Goal: Information Seeking & Learning: Learn about a topic

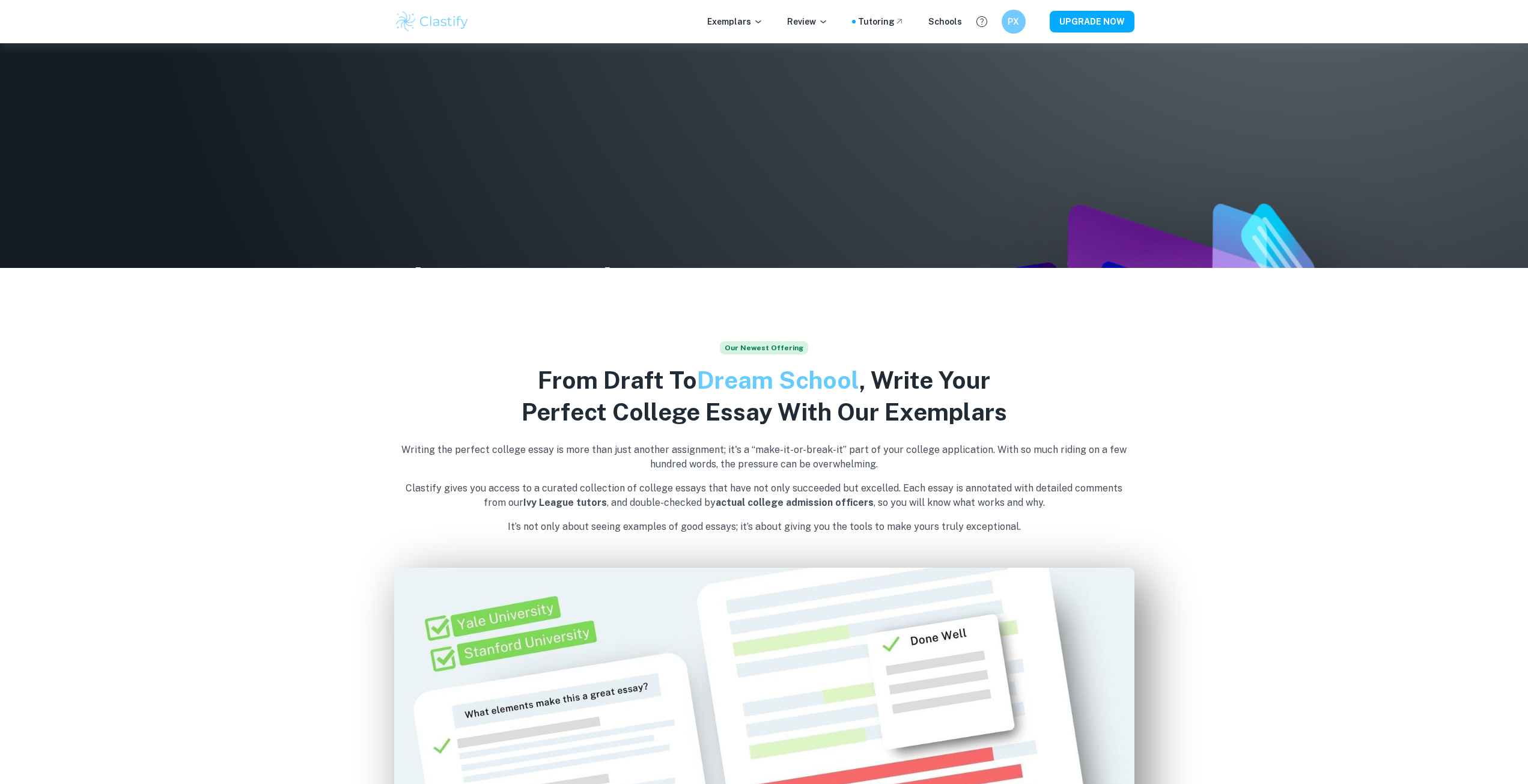
scroll to position [120, 0]
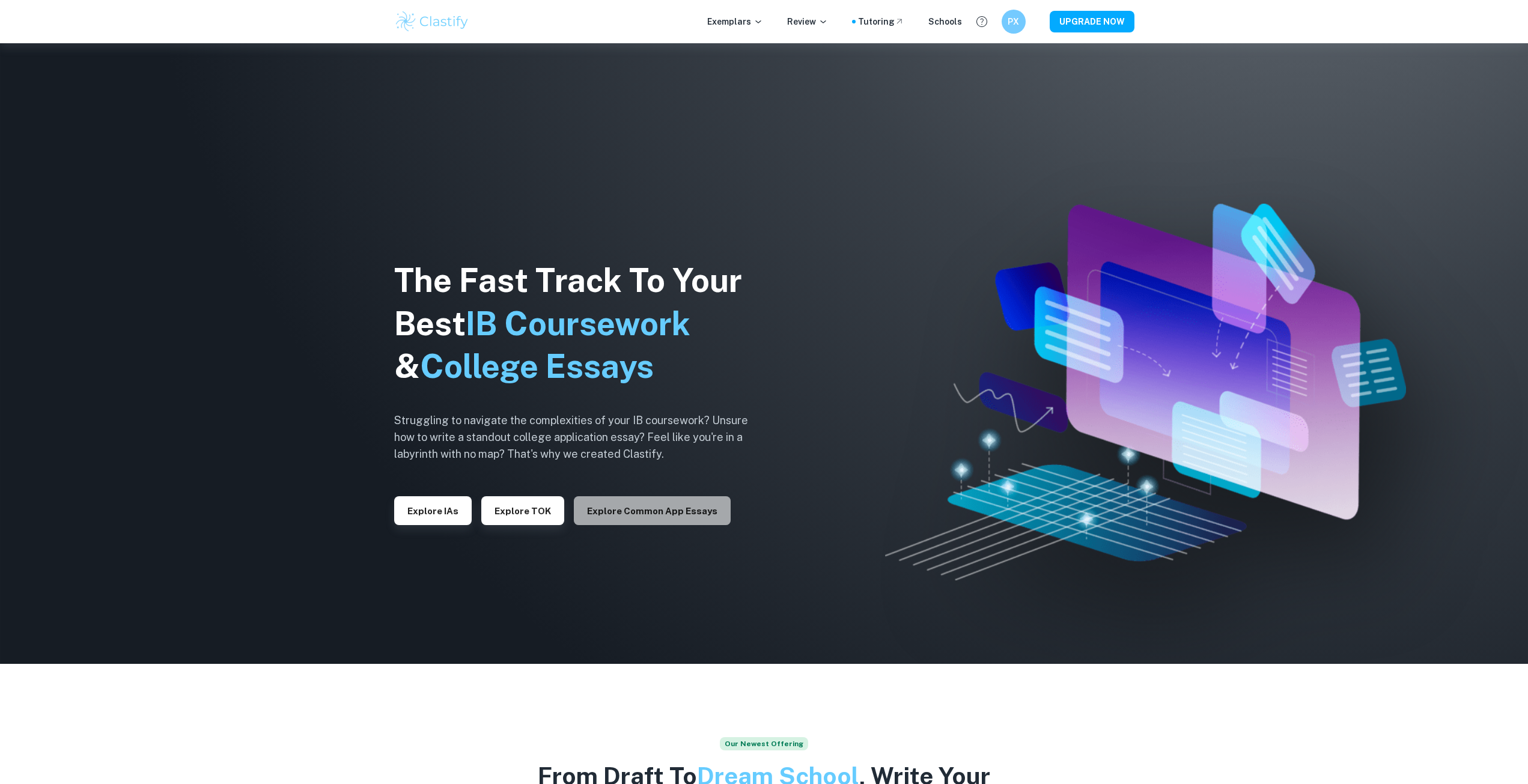
click at [656, 518] on button "Explore Common App essays" at bounding box center [652, 510] width 157 height 29
click at [684, 492] on div "Explore Common App essays" at bounding box center [648, 505] width 167 height 38
click at [682, 505] on button "Explore Common App essays" at bounding box center [652, 510] width 157 height 29
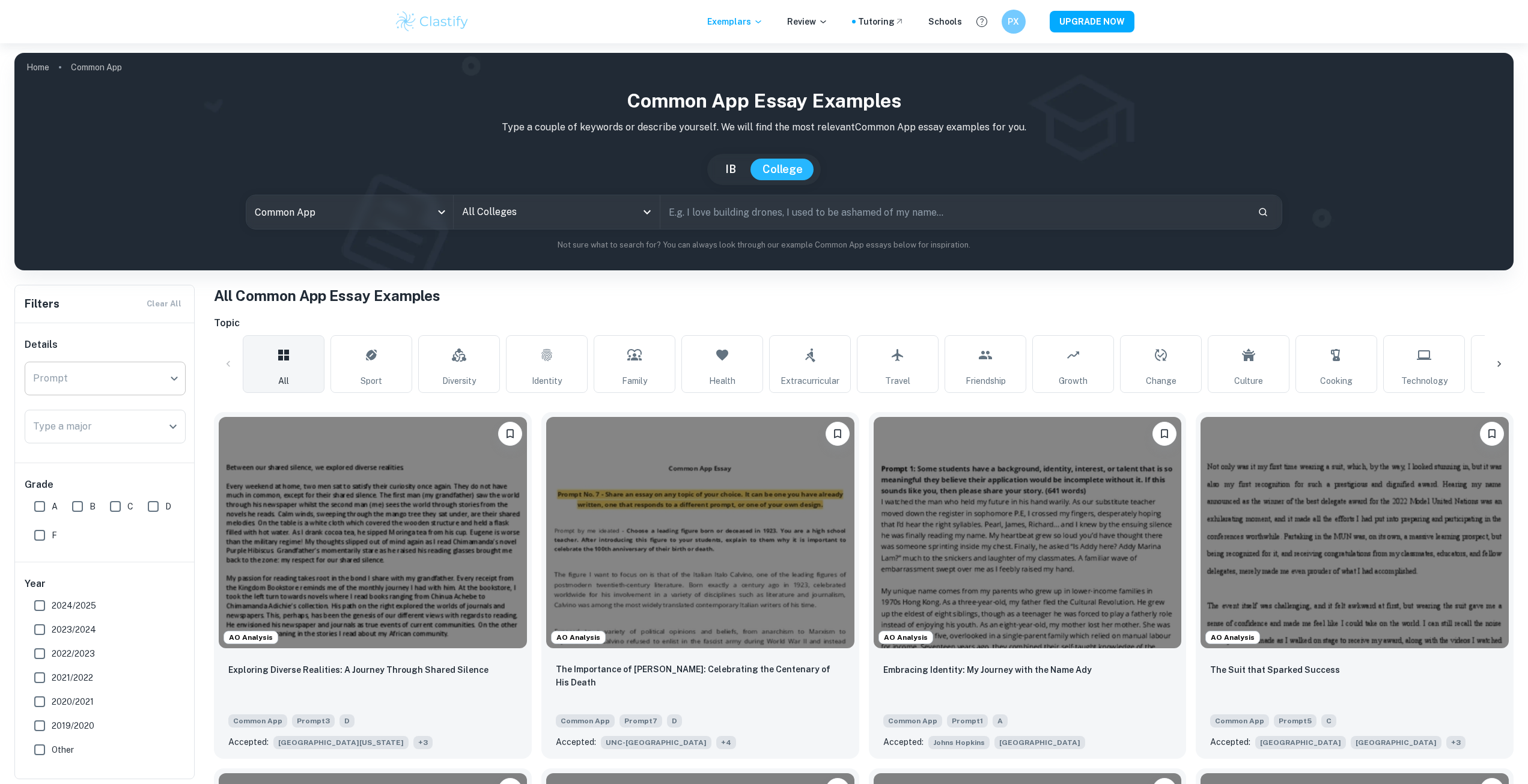
click at [81, 369] on body "We value your privacy We use cookies to enhance your browsing experience, serve…" at bounding box center [764, 435] width 1528 height 784
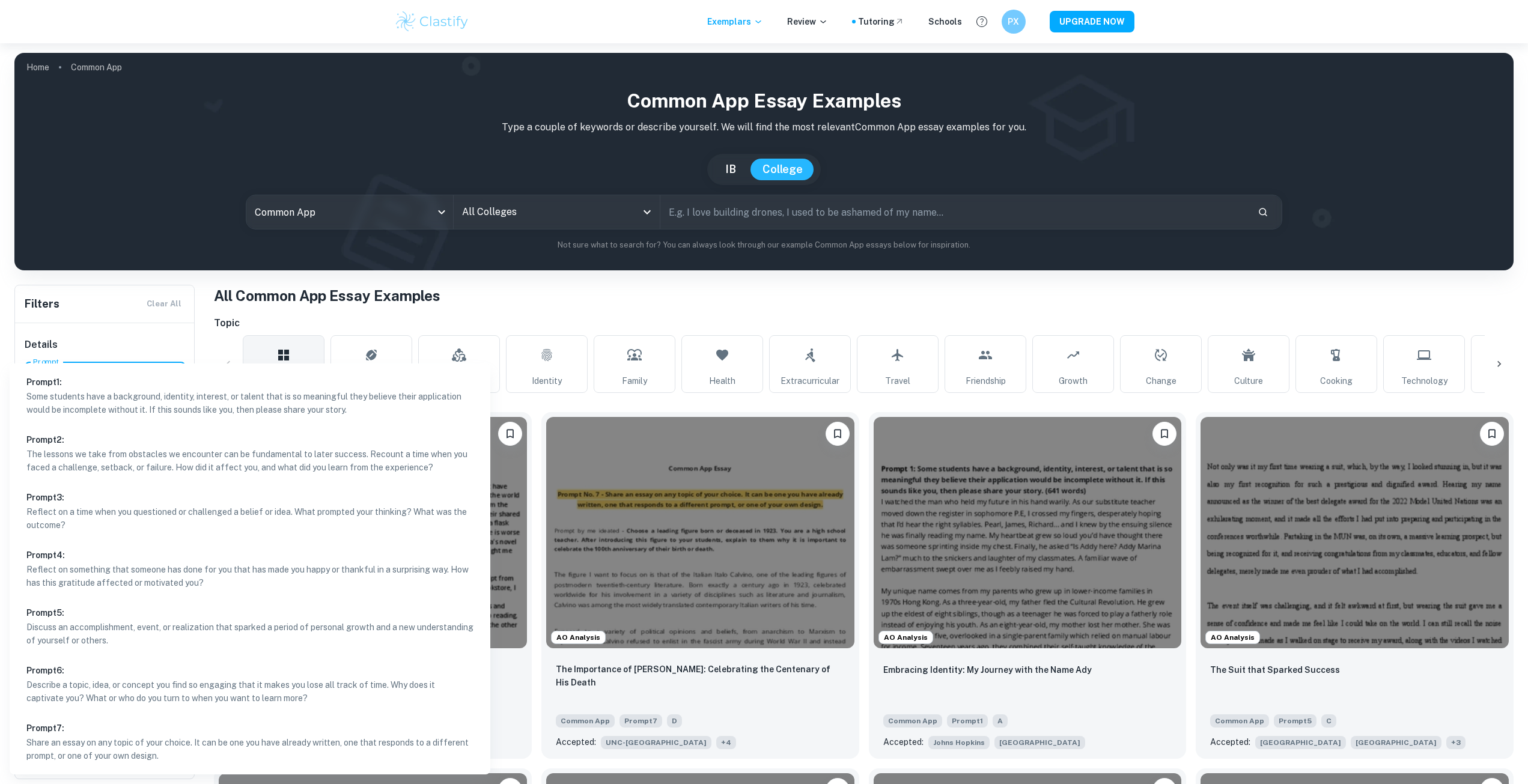
click at [393, 205] on div at bounding box center [764, 392] width 1528 height 784
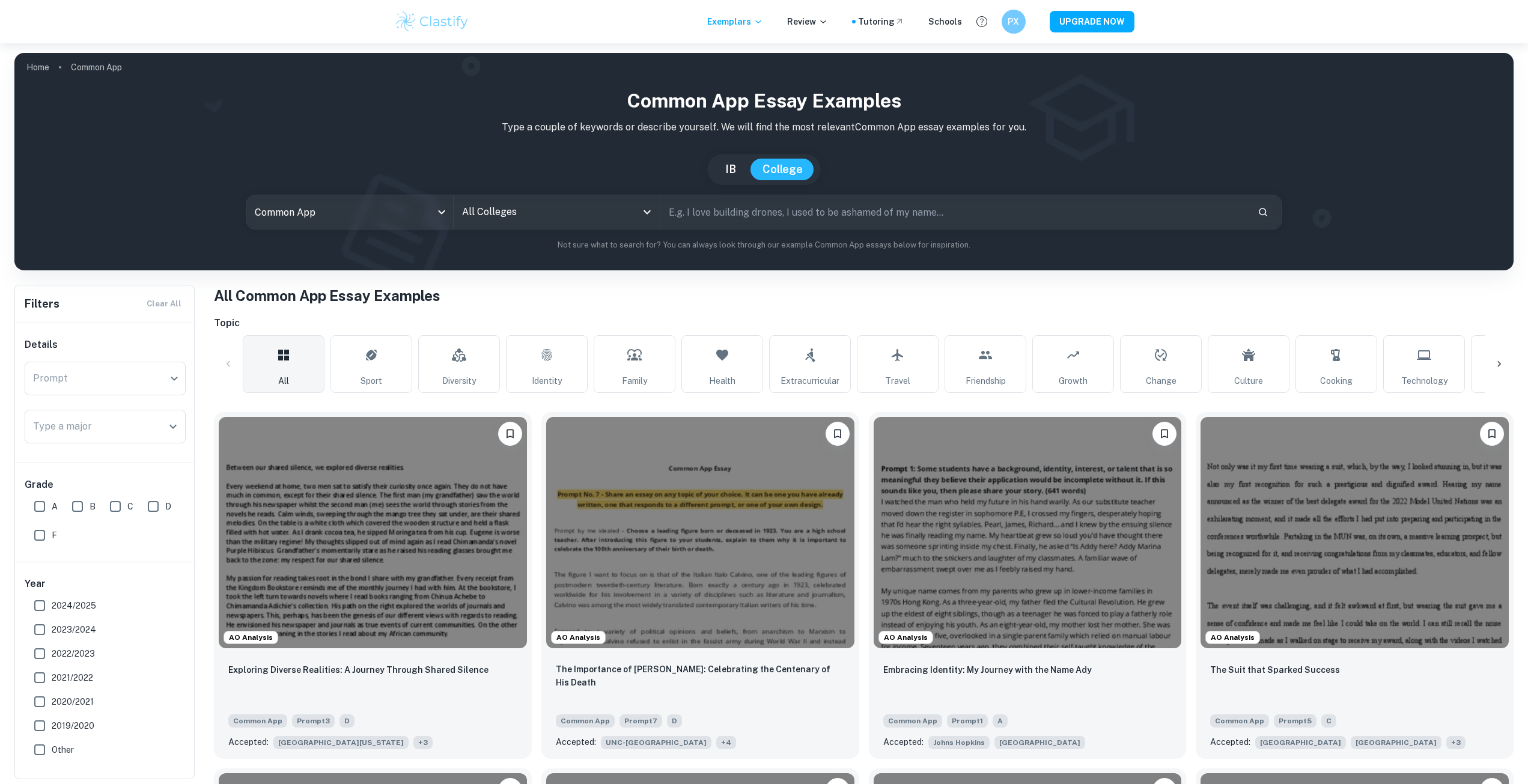
click at [484, 212] on input "All Colleges" at bounding box center [547, 212] width 178 height 23
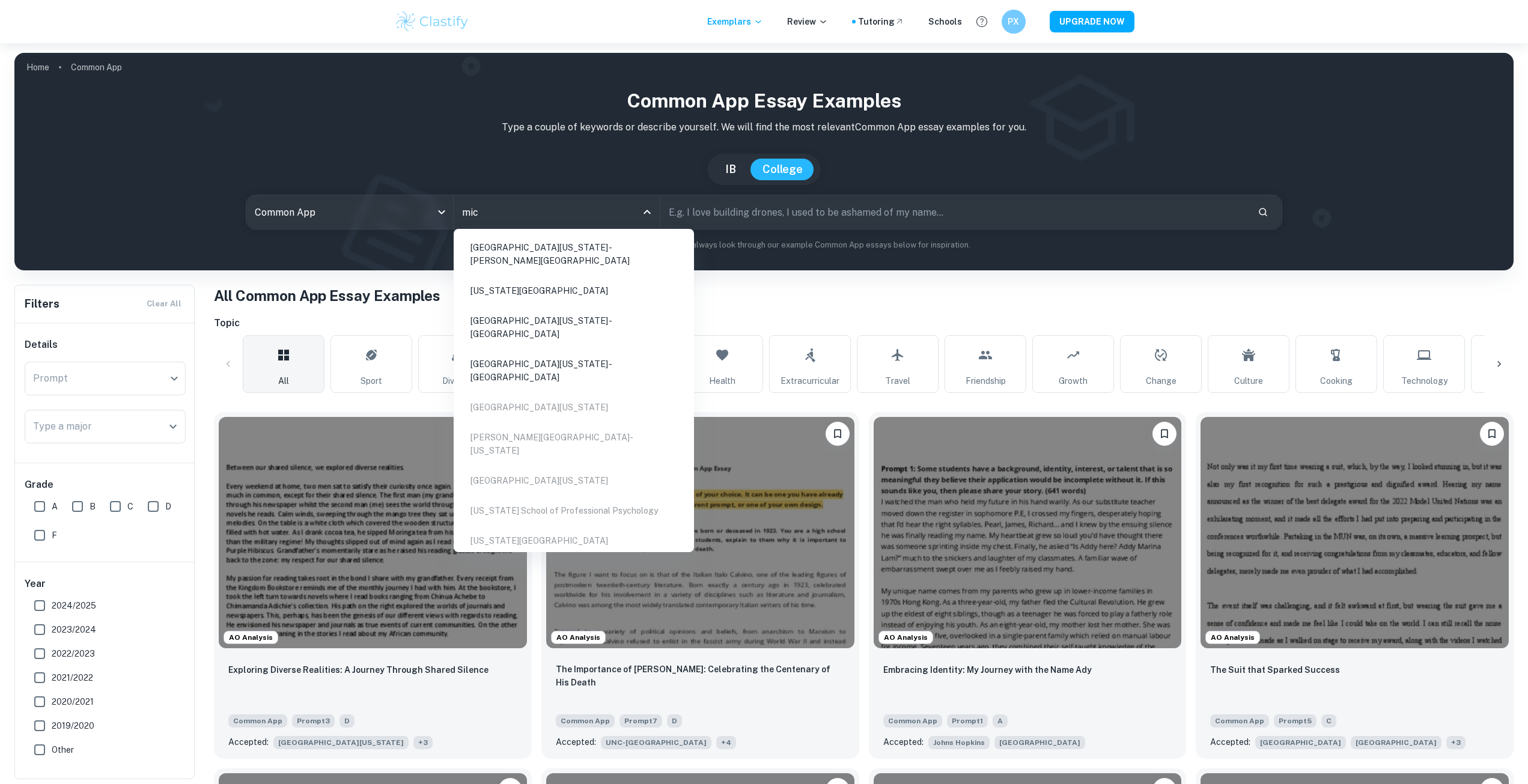
click at [574, 257] on li "[GEOGRAPHIC_DATA][US_STATE] - [PERSON_NAME][GEOGRAPHIC_DATA]" at bounding box center [574, 254] width 231 height 41
type input "mic"
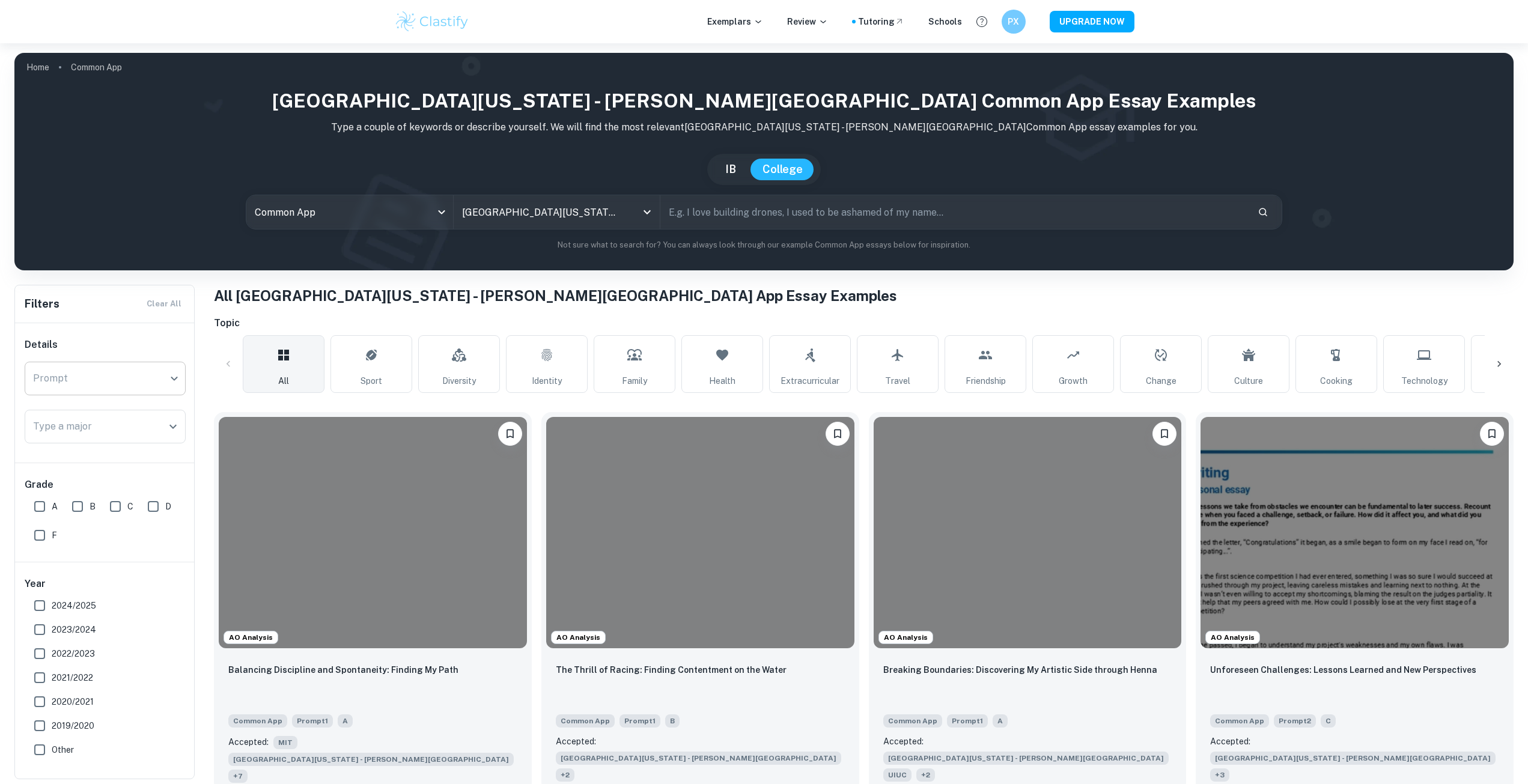
click at [127, 370] on body "We value your privacy We use cookies to enhance your browsing experience, serve…" at bounding box center [764, 435] width 1528 height 784
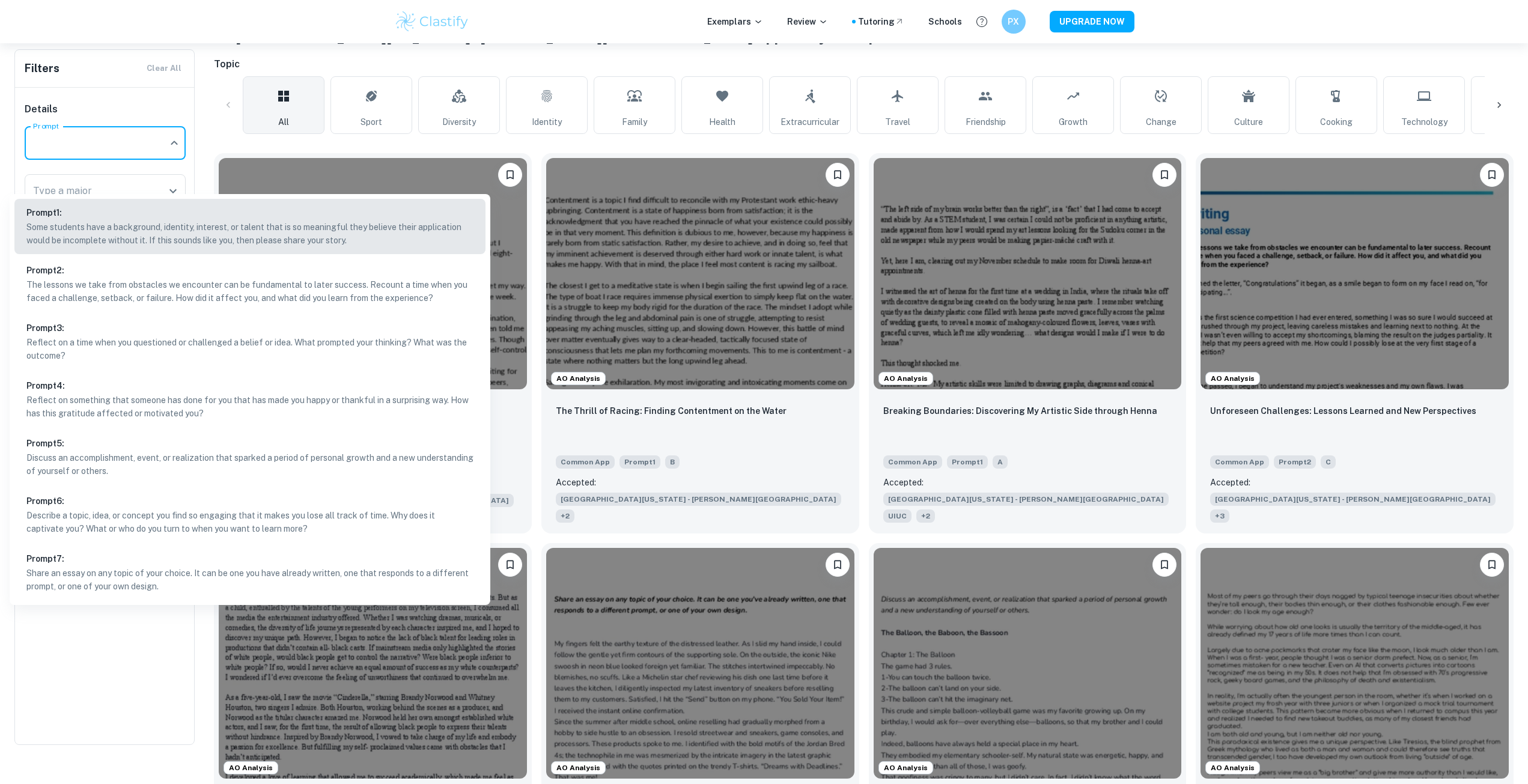
scroll to position [180, 0]
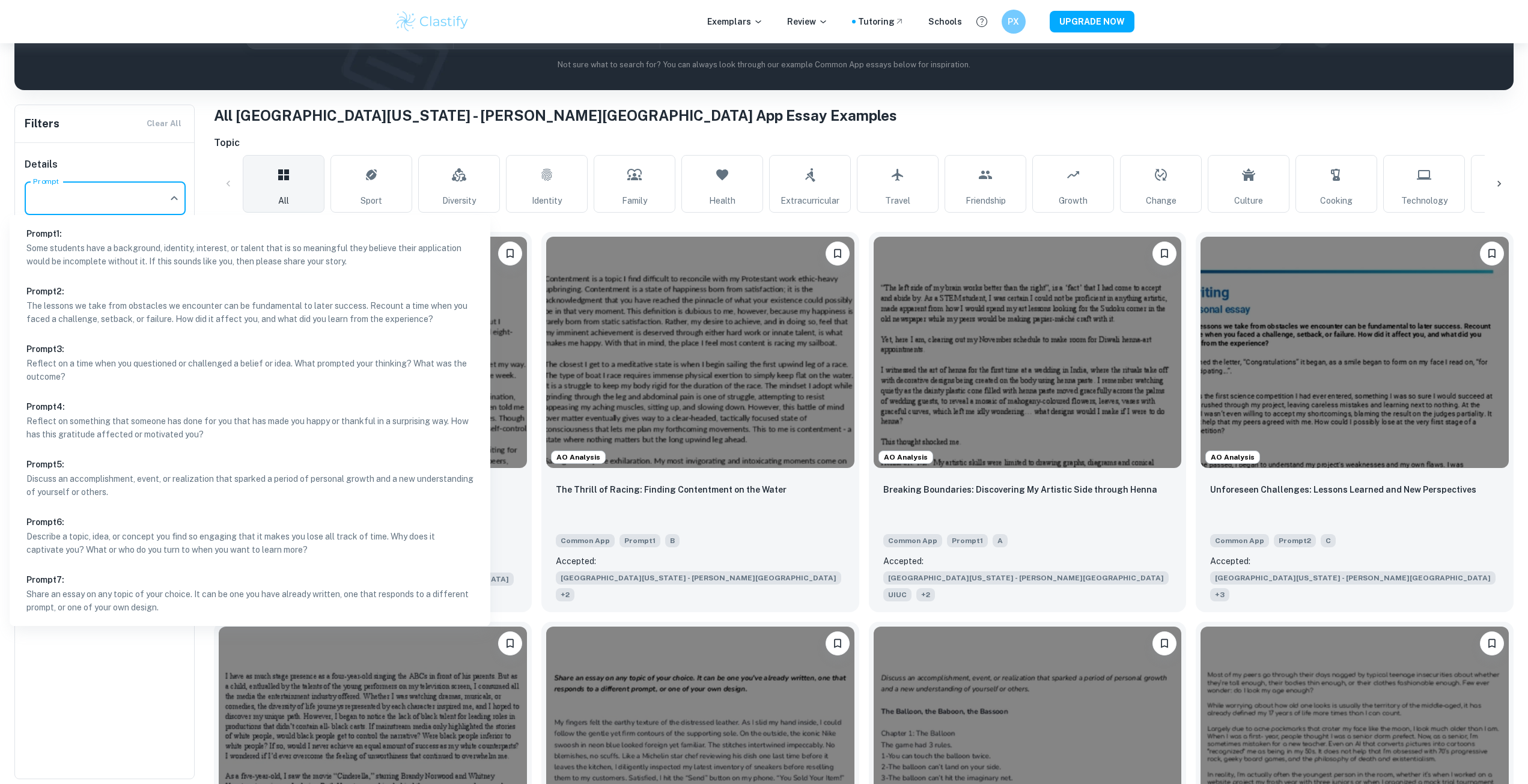
click at [128, 188] on div at bounding box center [764, 392] width 1528 height 784
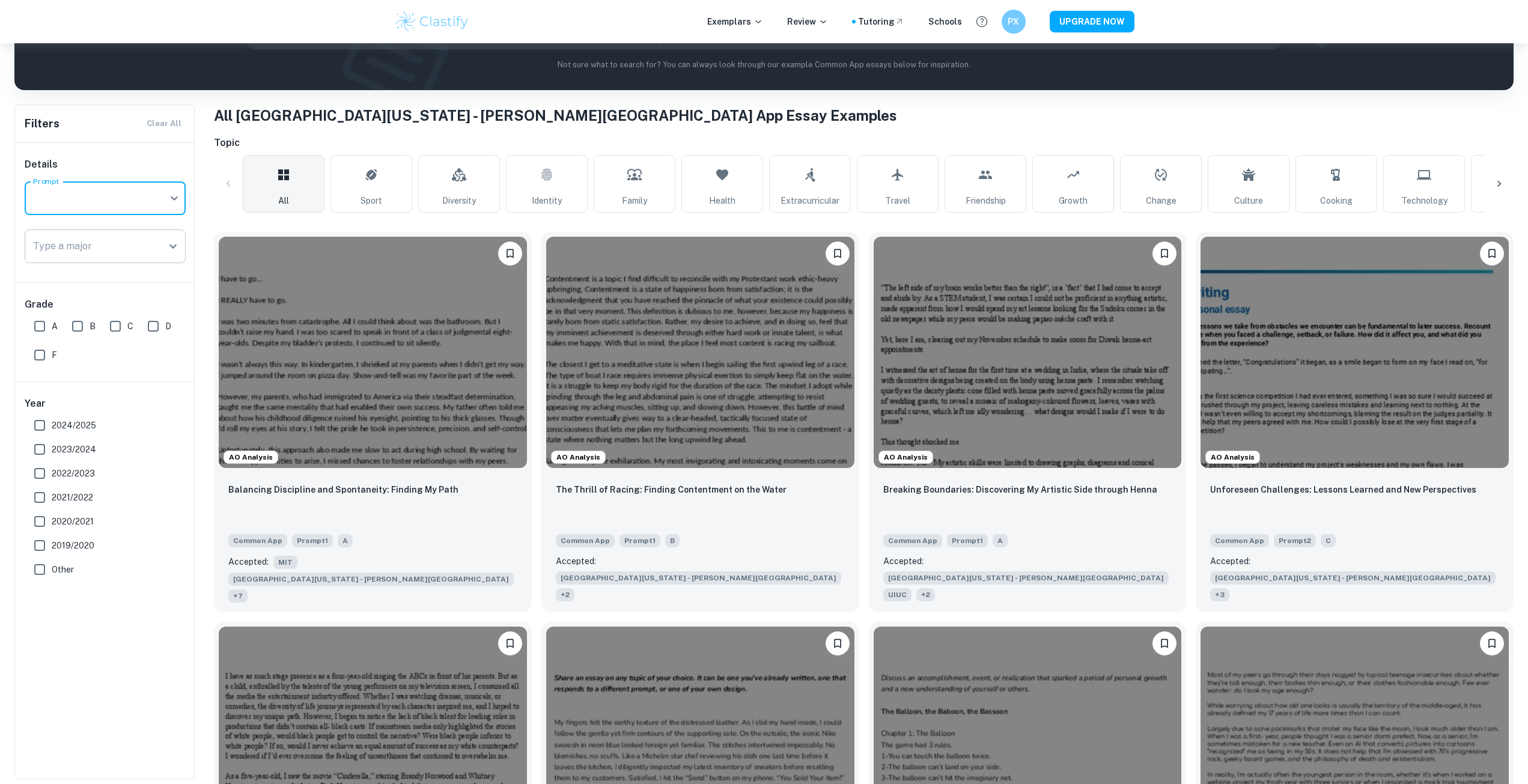
click at [127, 245] on input "Type a major" at bounding box center [96, 246] width 133 height 23
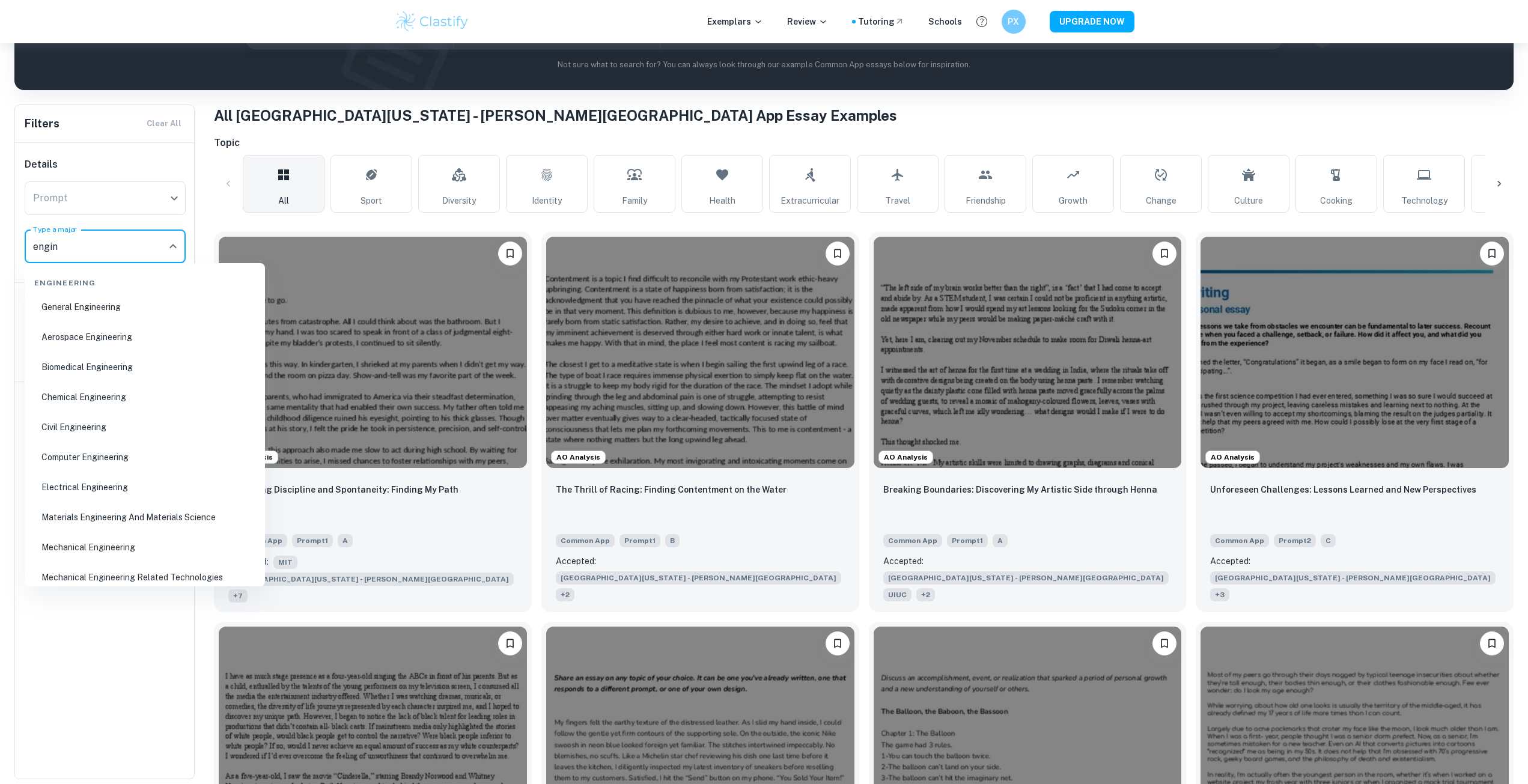
click at [131, 538] on li "Mechanical Engineering" at bounding box center [145, 547] width 231 height 28
type input "Mechanical Engineering"
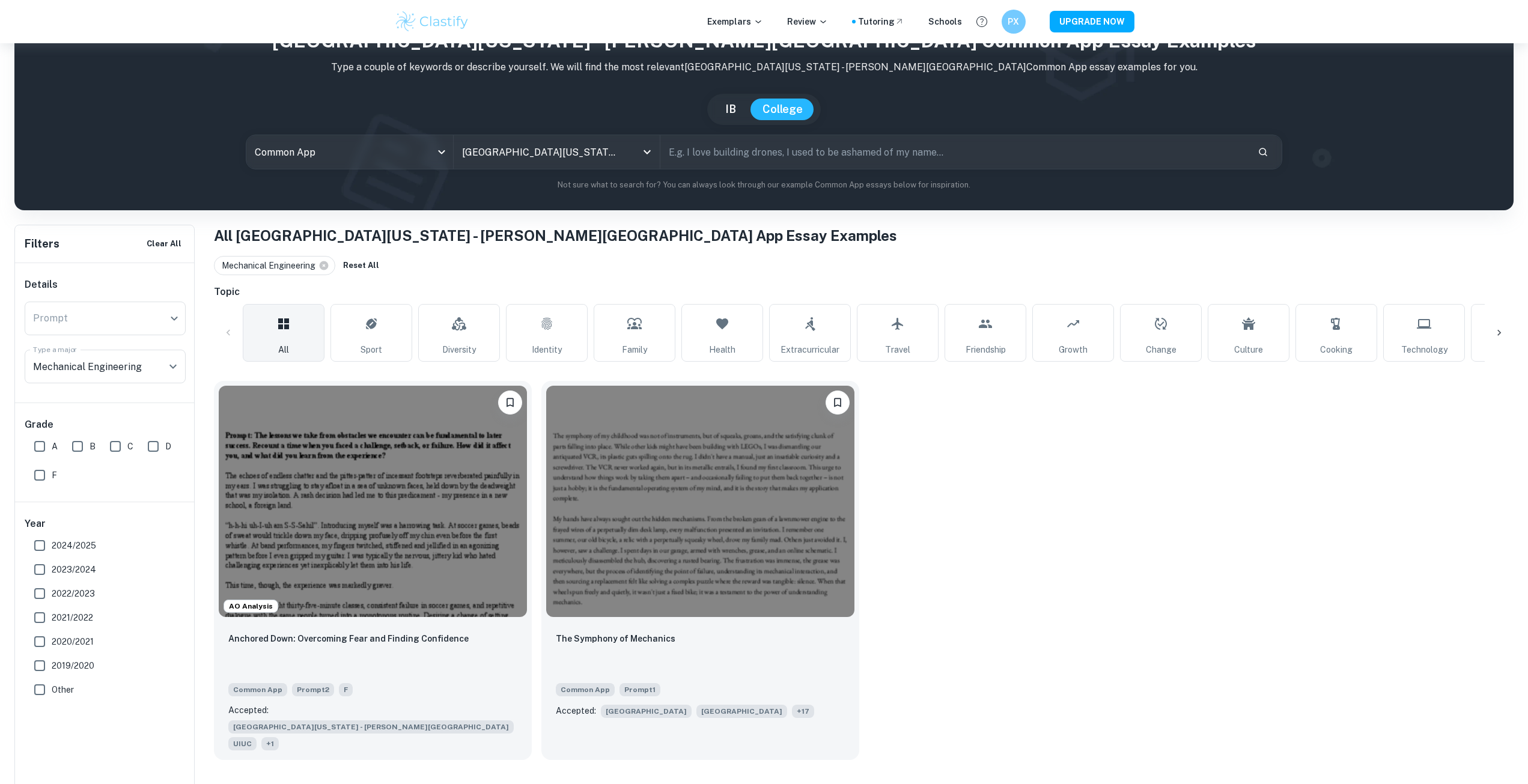
scroll to position [43, 0]
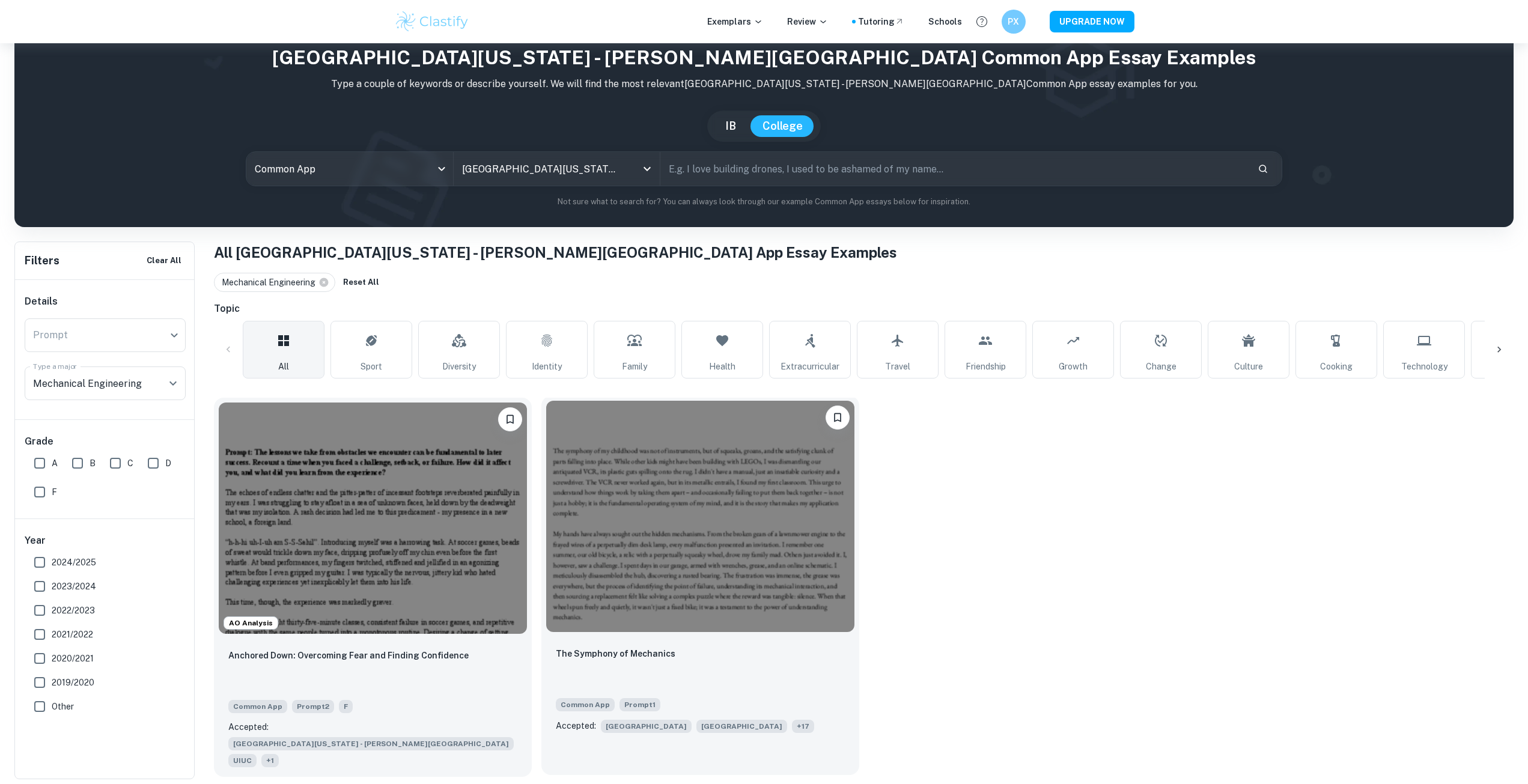
click at [699, 528] on img at bounding box center [700, 516] width 308 height 231
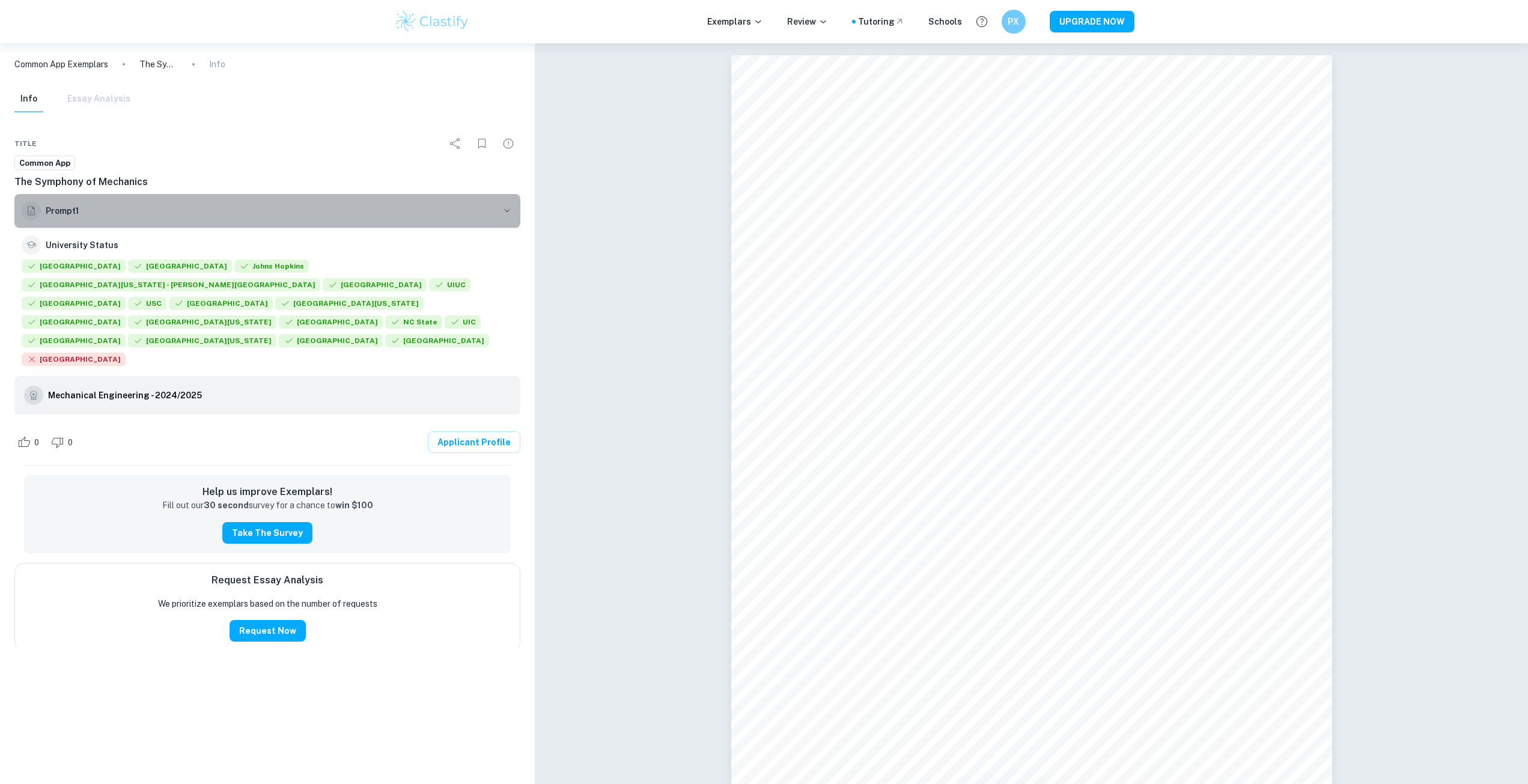
click at [73, 211] on h6 "Prompt 1" at bounding box center [271, 211] width 450 height 14
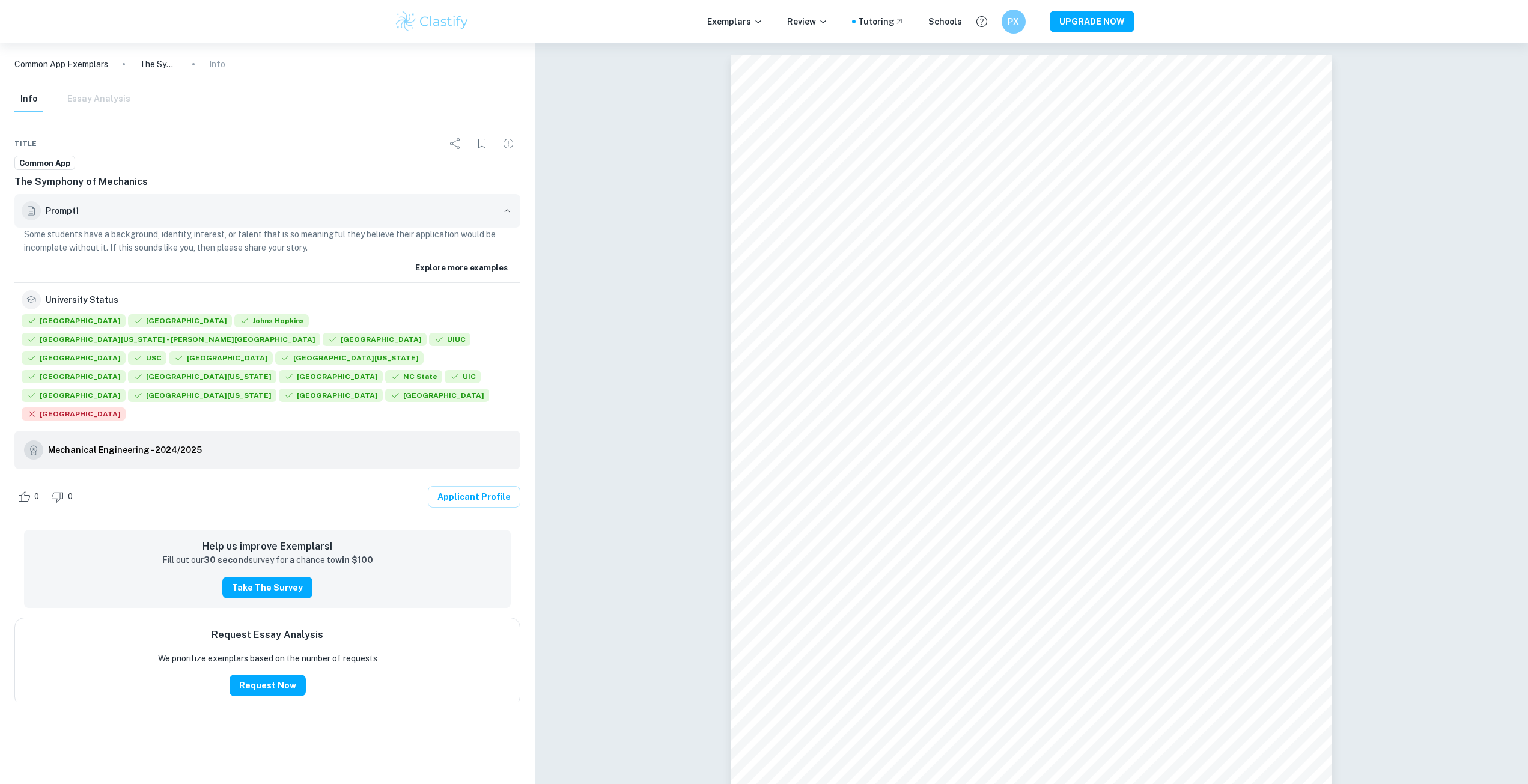
click at [73, 211] on h6 "Prompt 1" at bounding box center [271, 211] width 450 height 14
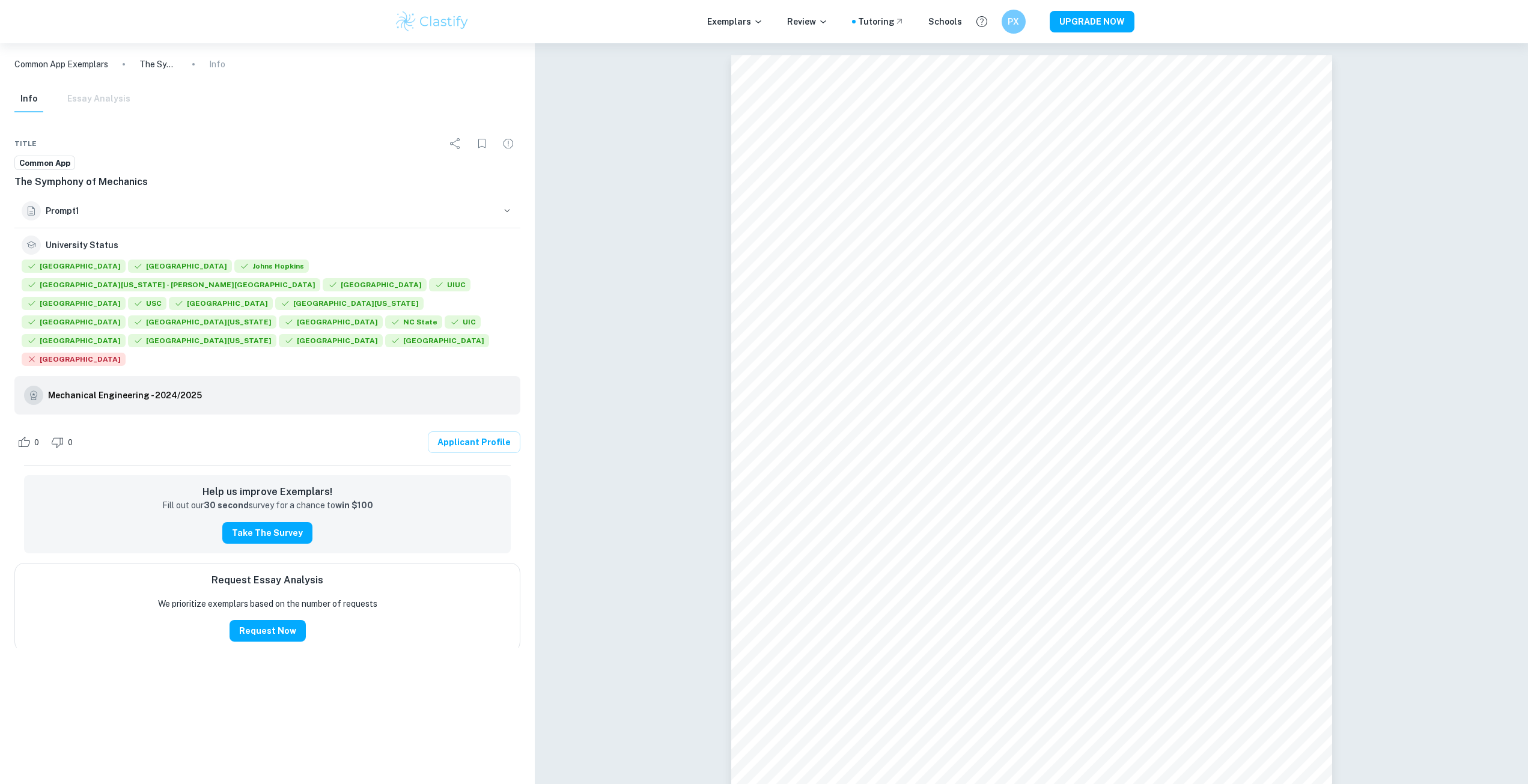
scroll to position [43, 0]
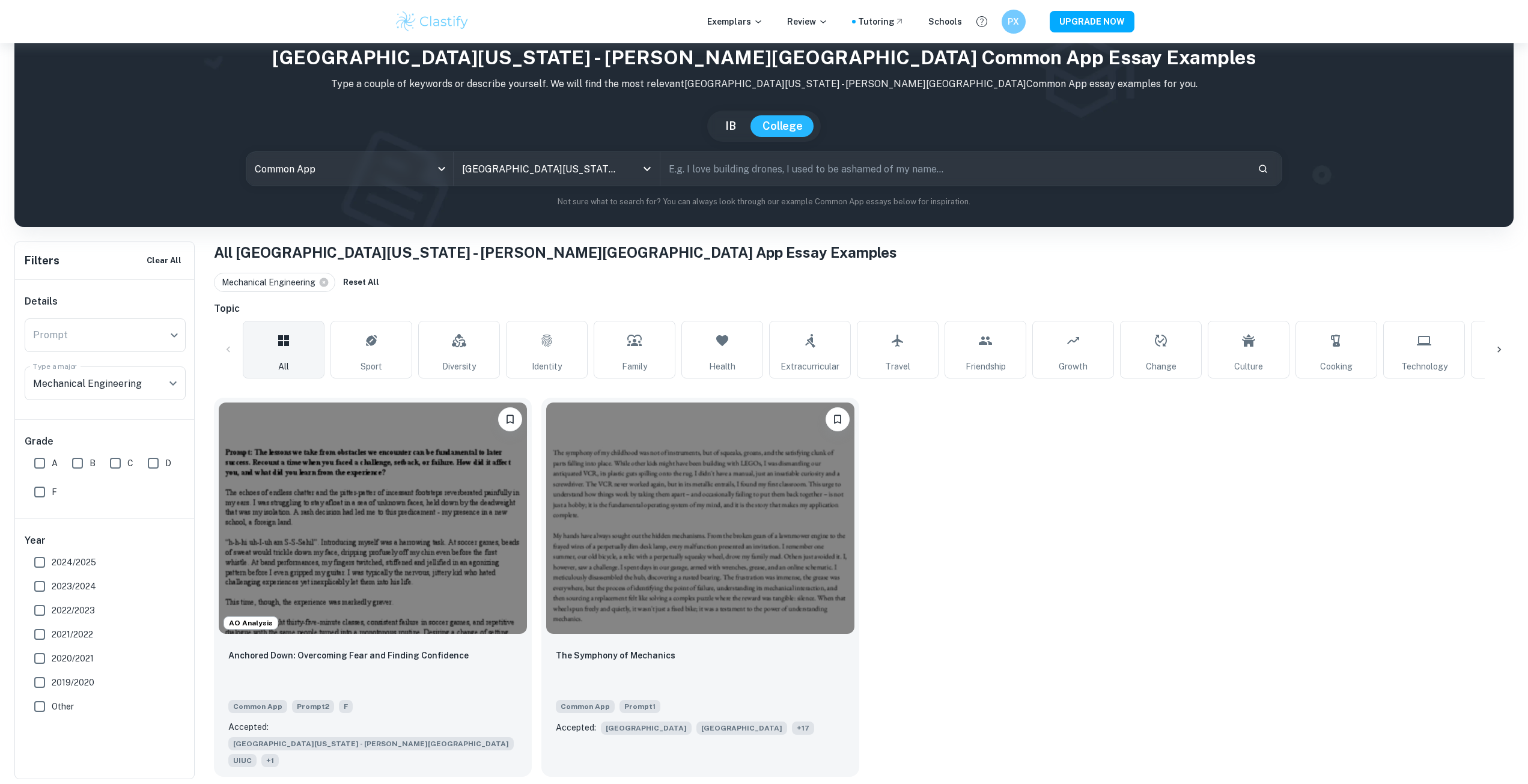
click at [716, 165] on input "text" at bounding box center [954, 169] width 587 height 34
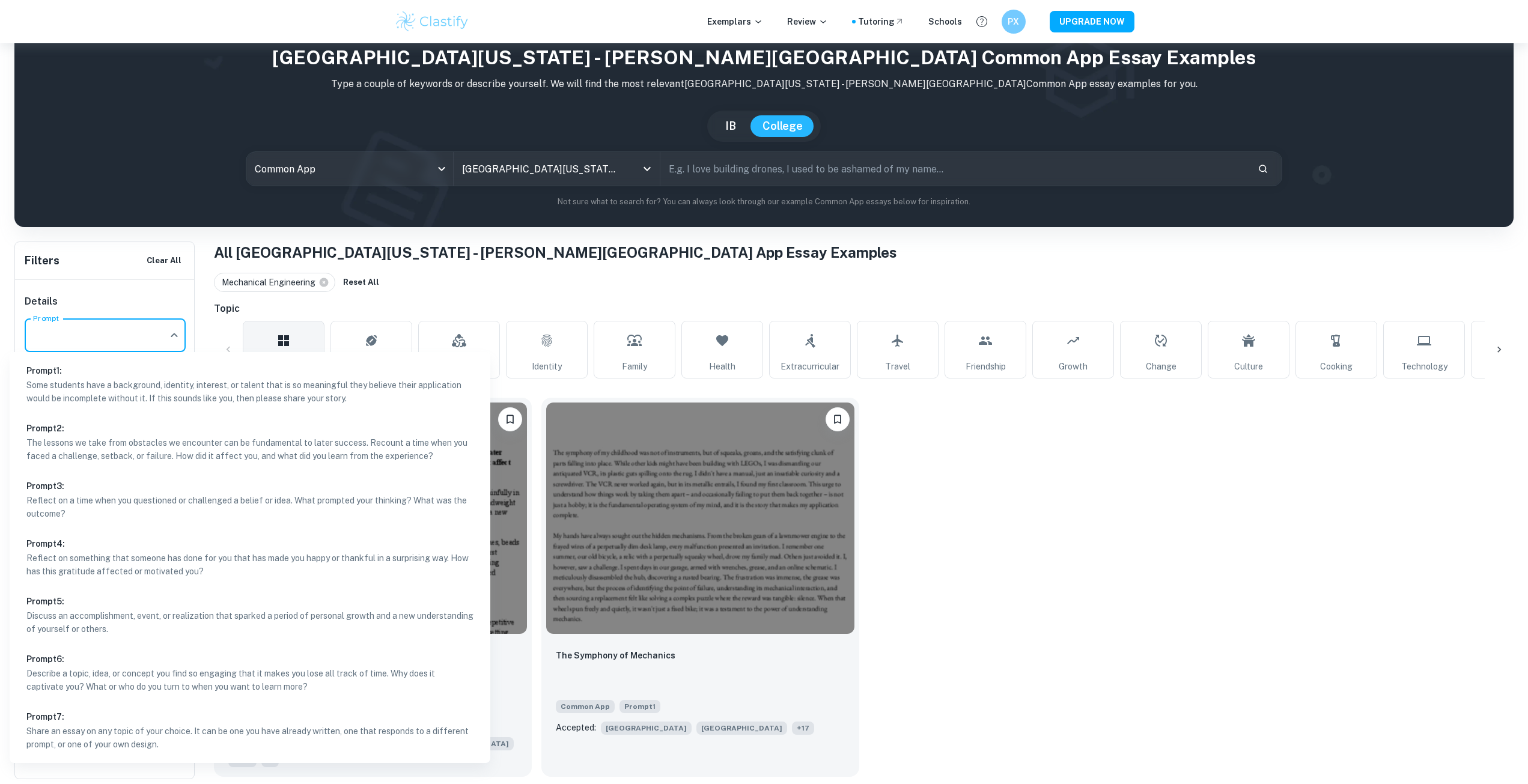
click at [124, 333] on body "We value your privacy We use cookies to enhance your browsing experience, serve…" at bounding box center [764, 392] width 1528 height 784
click at [127, 336] on div at bounding box center [764, 392] width 1528 height 784
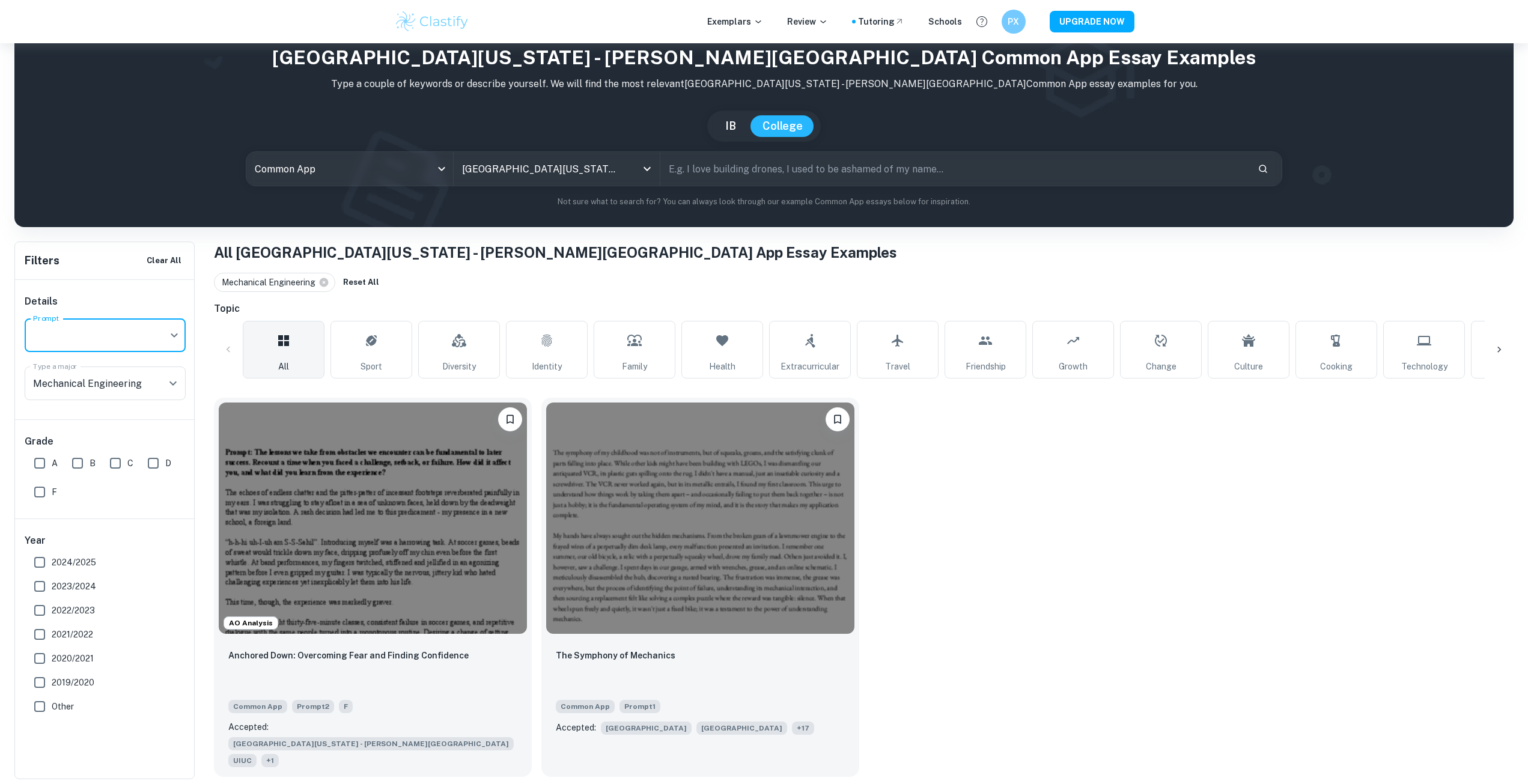
click at [149, 320] on div "​ Prompt" at bounding box center [105, 336] width 161 height 34
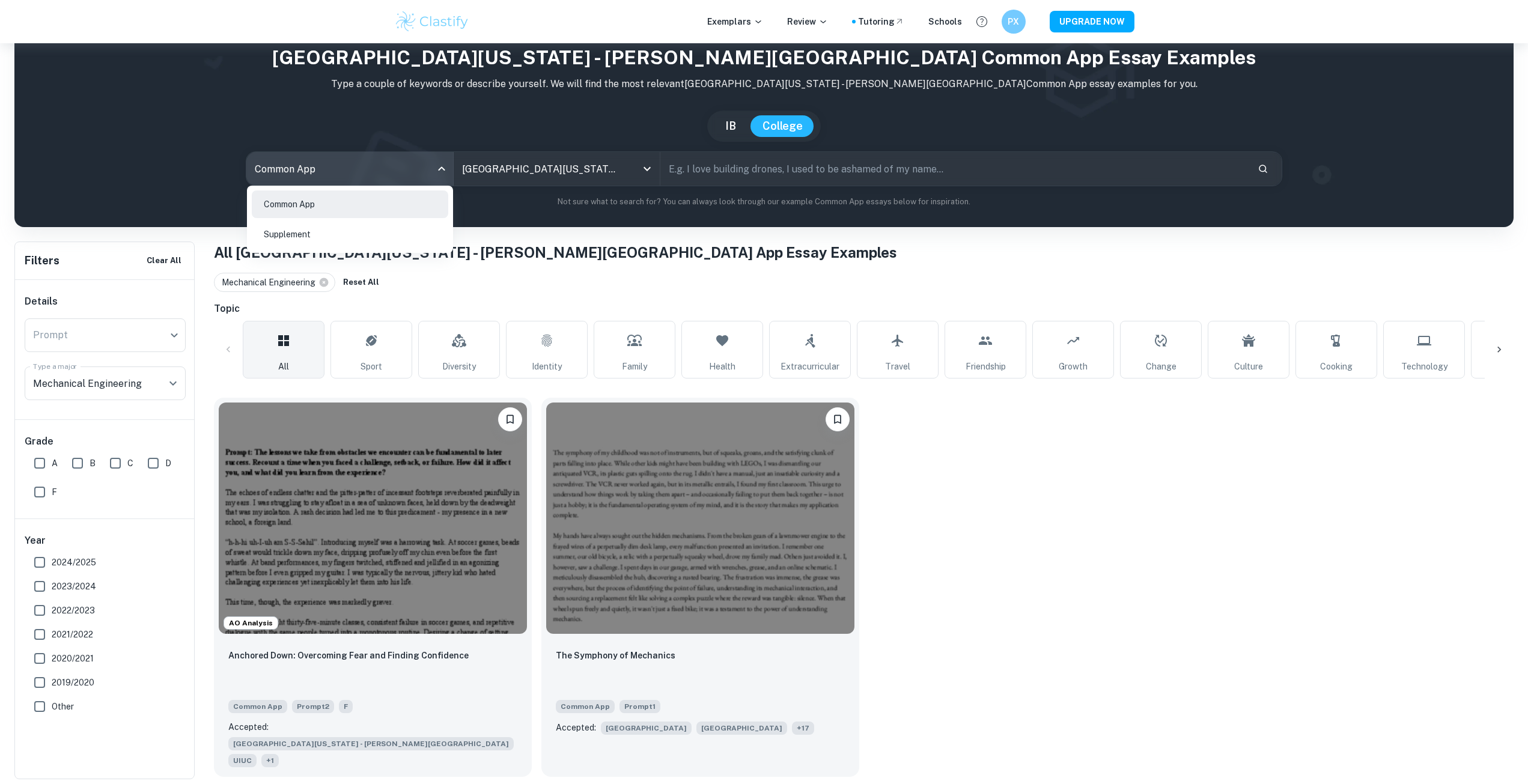
click at [332, 163] on body "We value your privacy We use cookies to enhance your browsing experience, serve…" at bounding box center [764, 392] width 1528 height 784
click at [320, 235] on li "Supplement" at bounding box center [349, 234] width 196 height 28
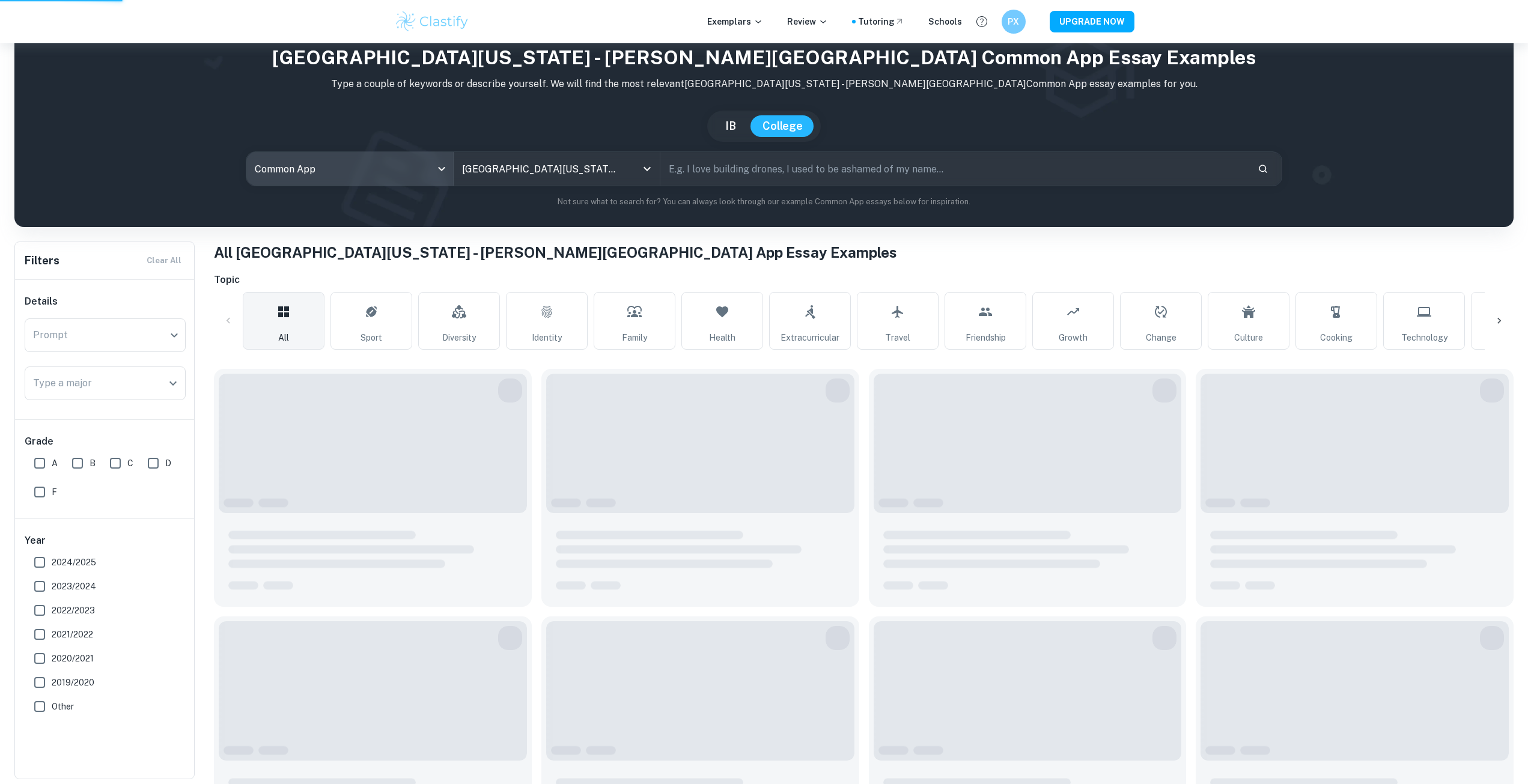
click at [137, 381] on div at bounding box center [764, 392] width 1528 height 784
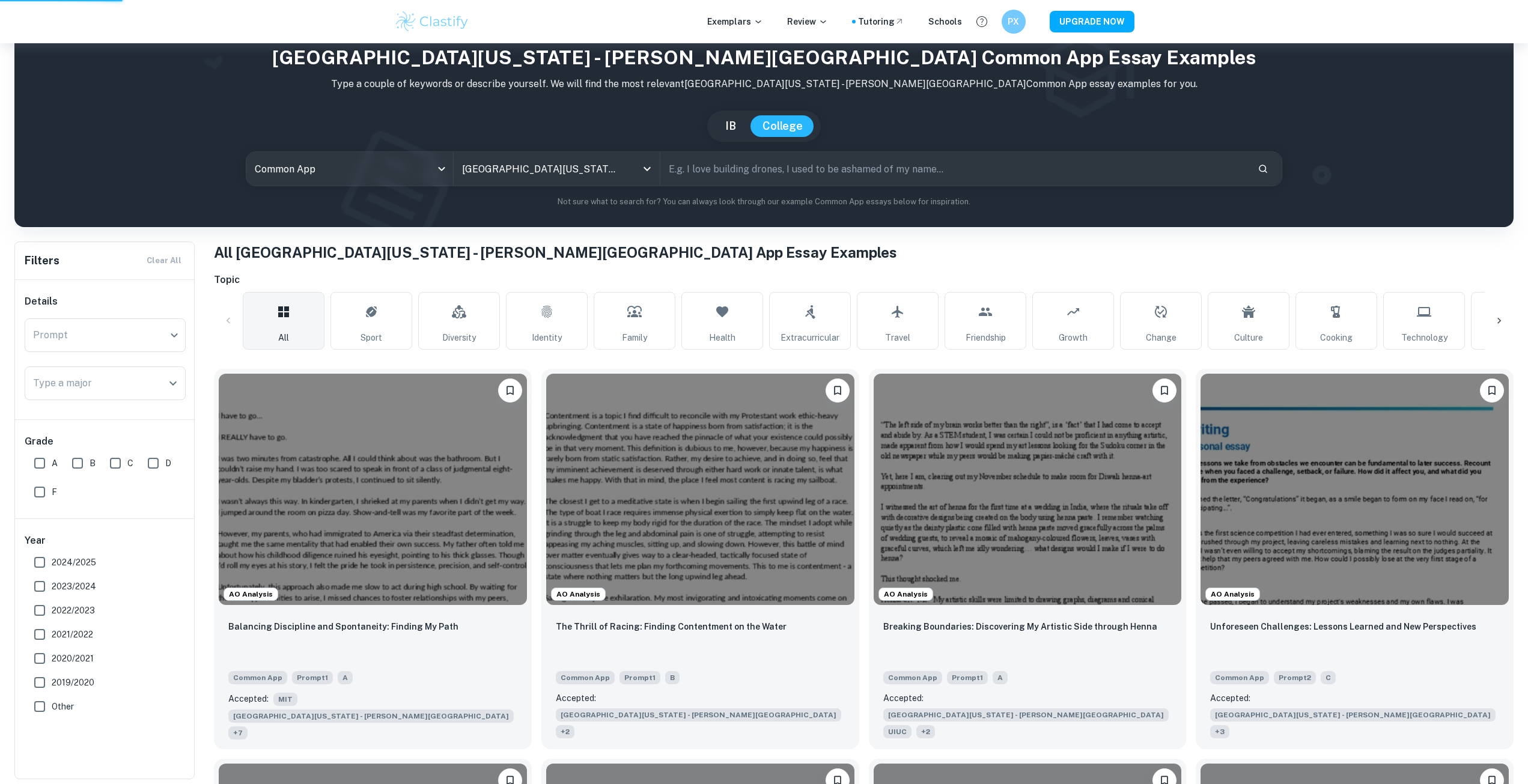
type input "supplement"
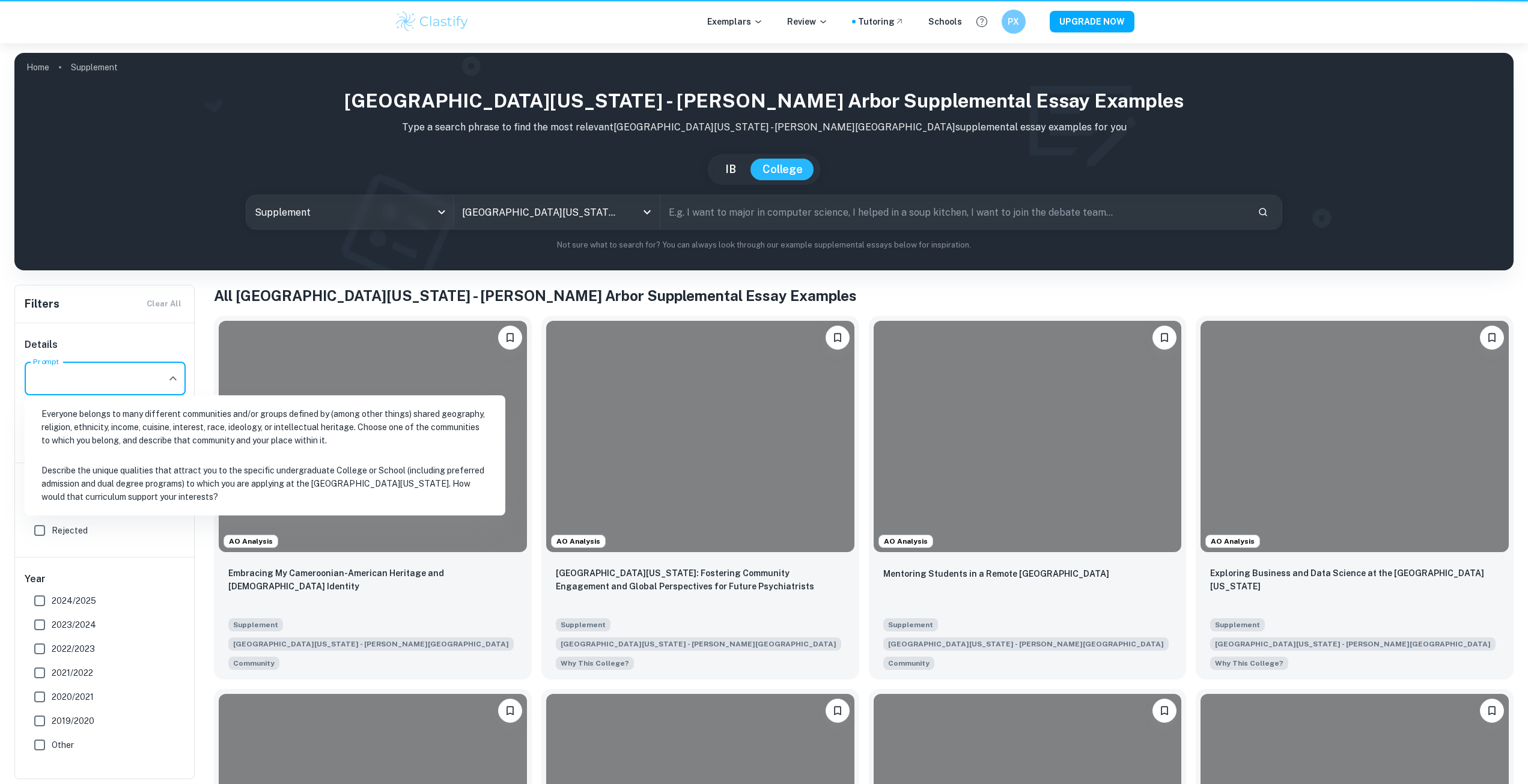
click at [142, 383] on input "Prompt" at bounding box center [96, 378] width 133 height 23
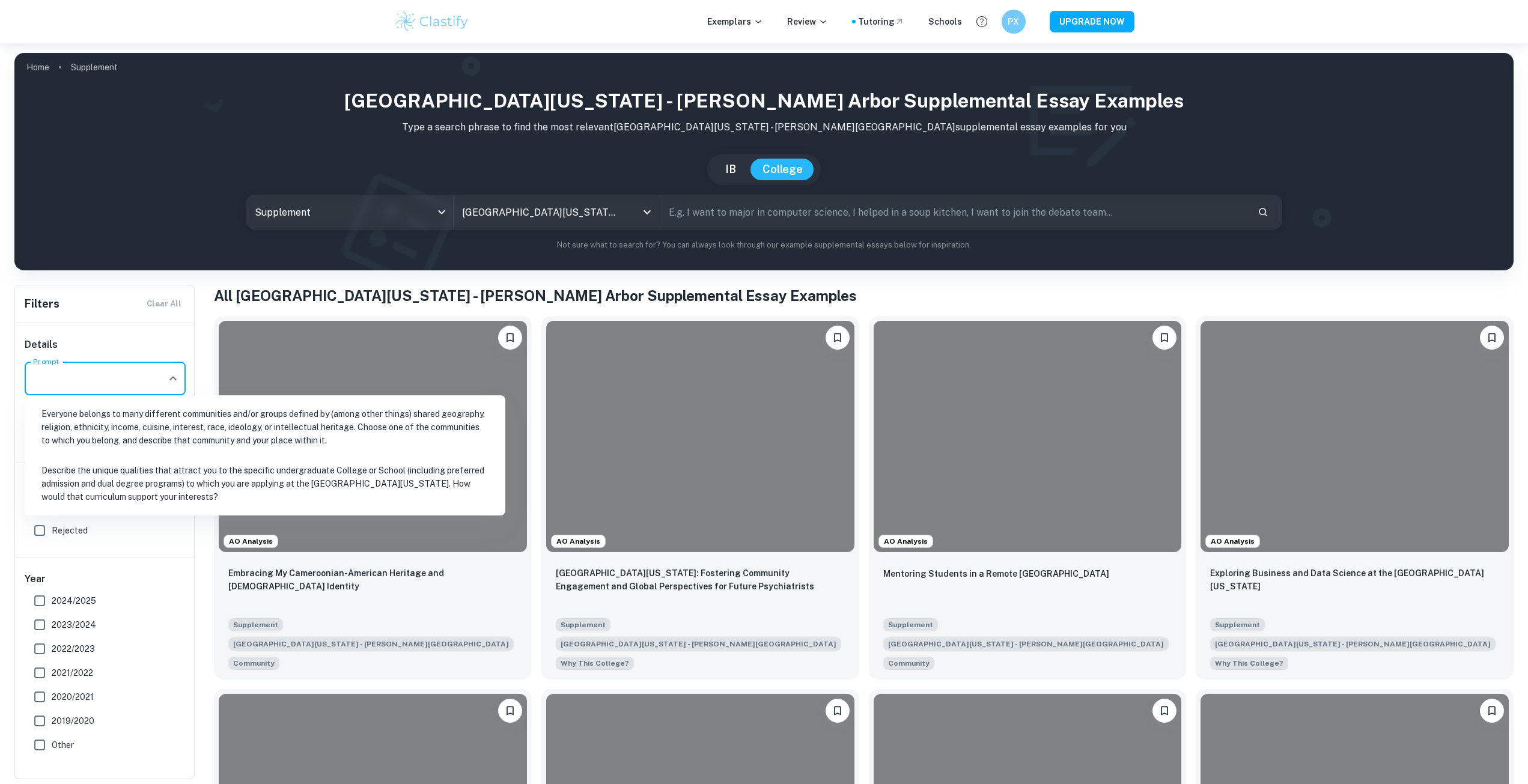
click at [176, 485] on li "Describe the unique qualities that attract you to the specific undergraduate Co…" at bounding box center [265, 483] width 471 height 54
type input "Describe the unique qualities that attract you to the specific undergraduate Co…"
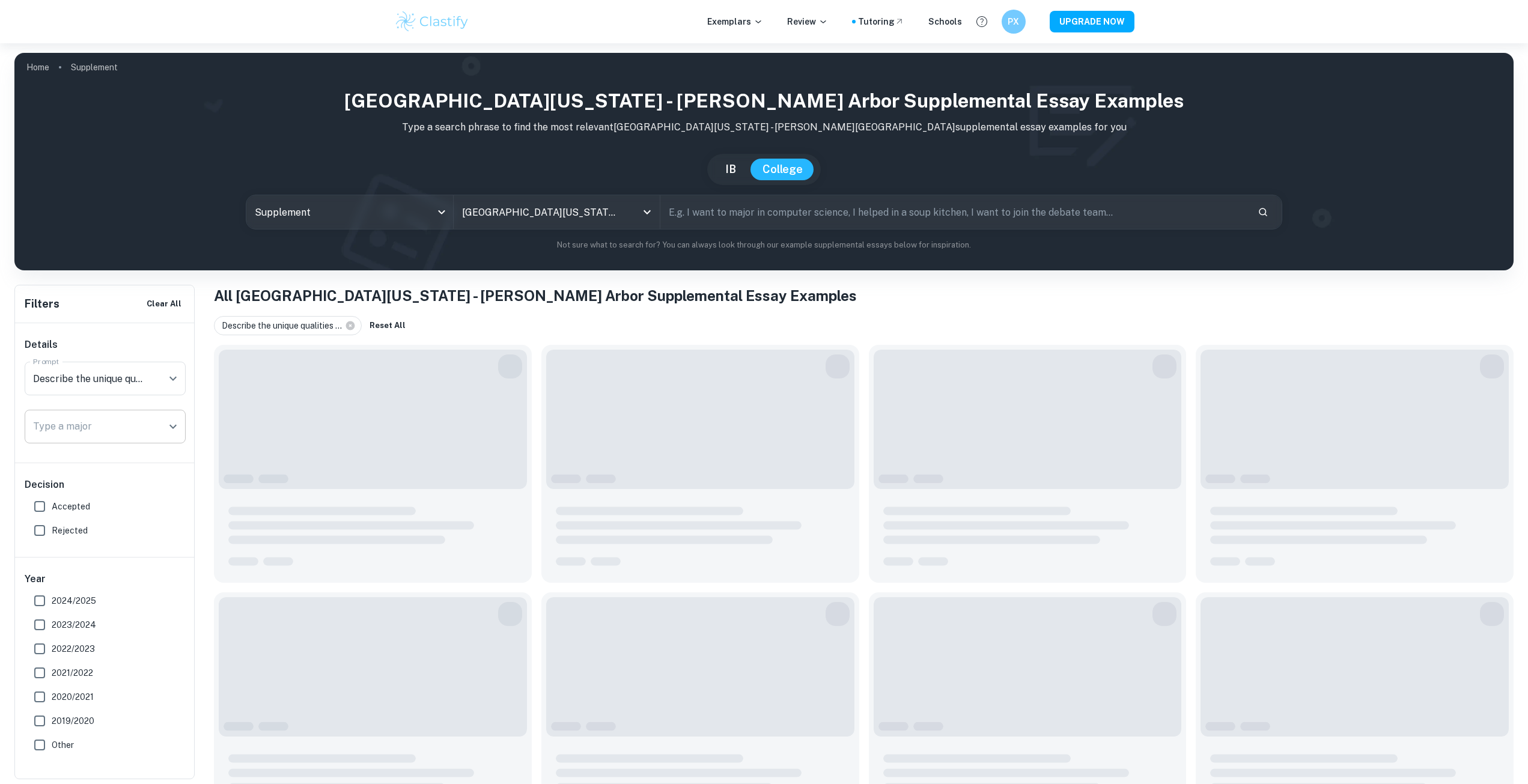
click at [121, 432] on input "Type a major" at bounding box center [96, 426] width 133 height 23
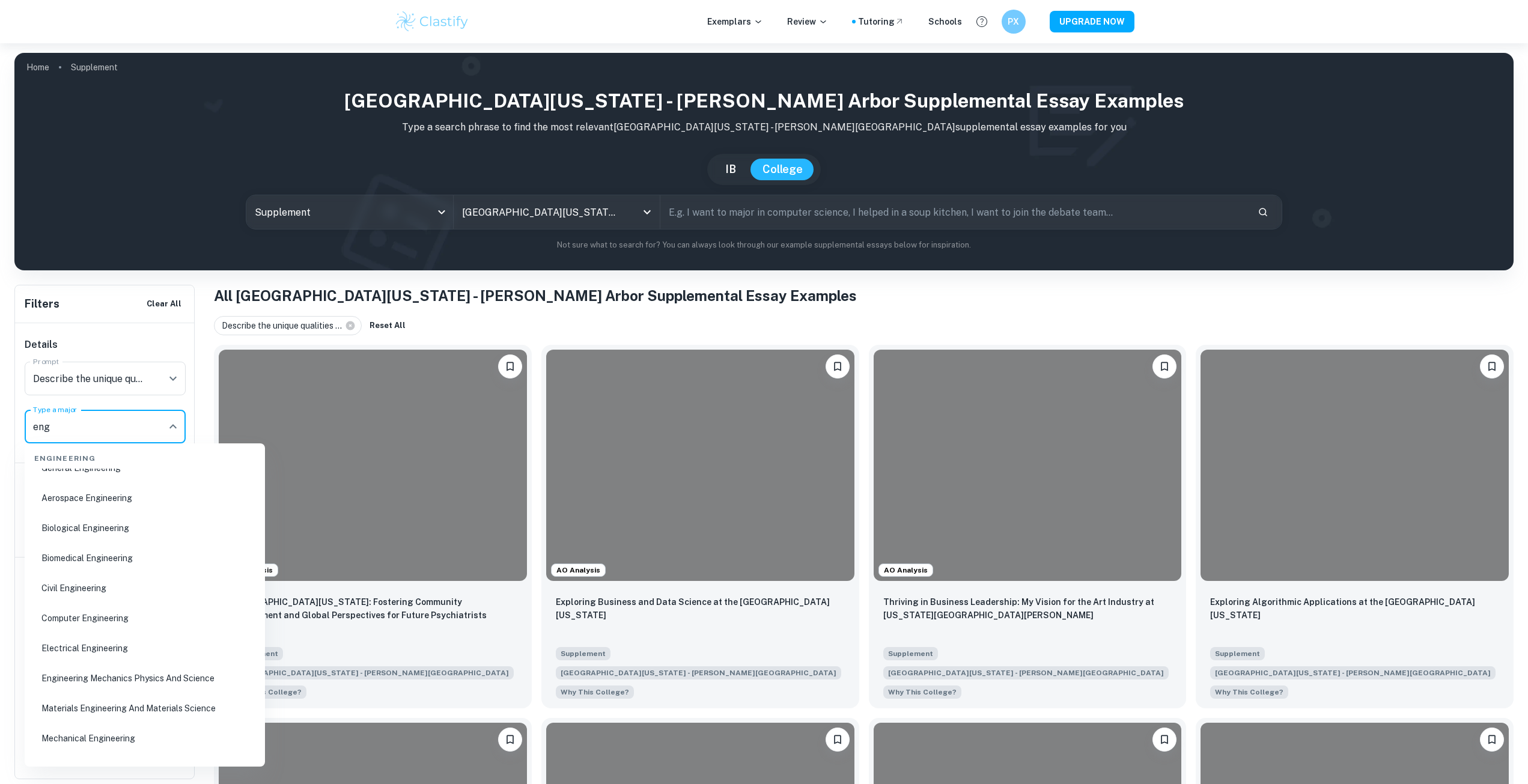
scroll to position [60, 0]
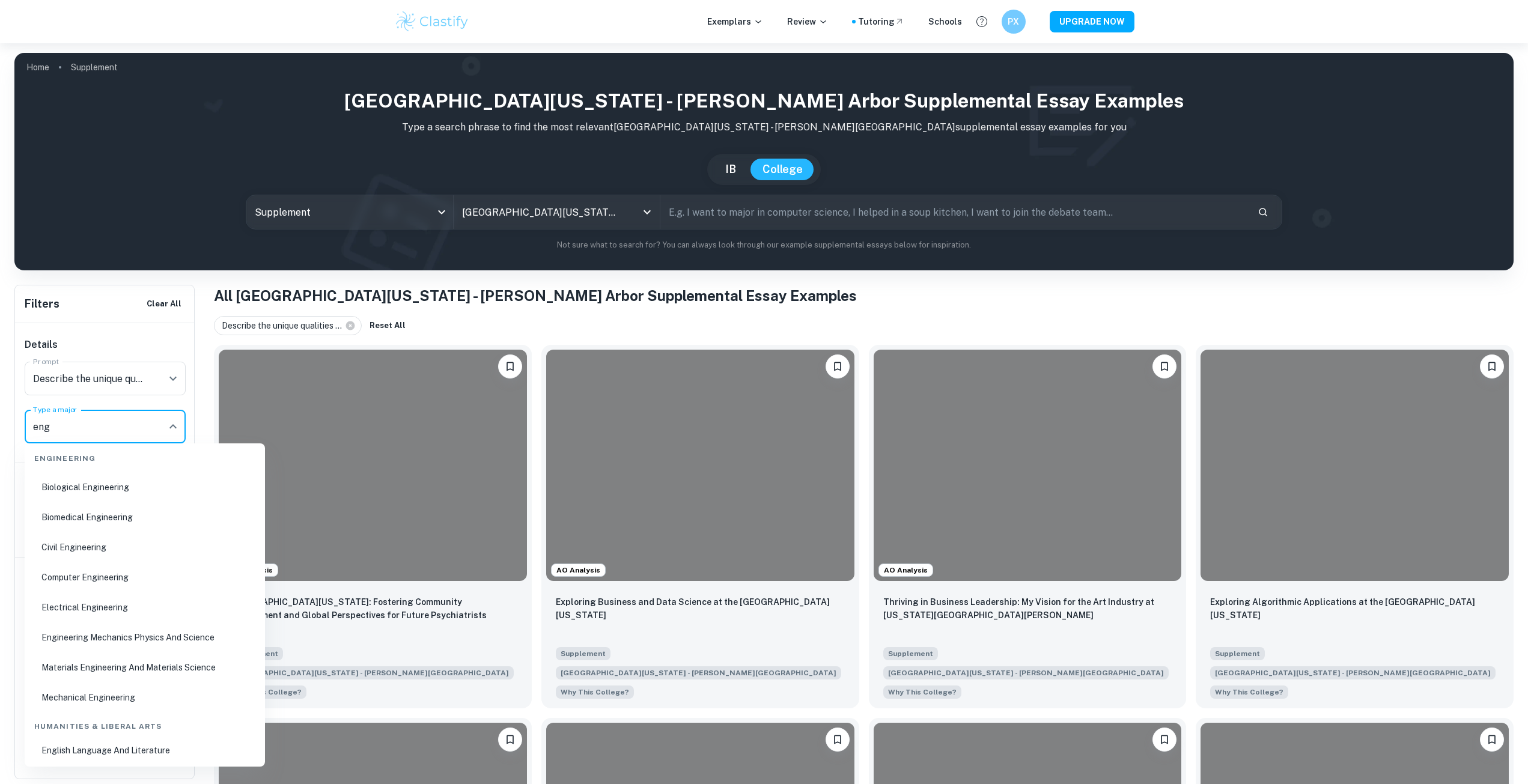
click at [118, 685] on li "Mechanical Engineering" at bounding box center [145, 697] width 231 height 28
type input "Mechanical Engineering"
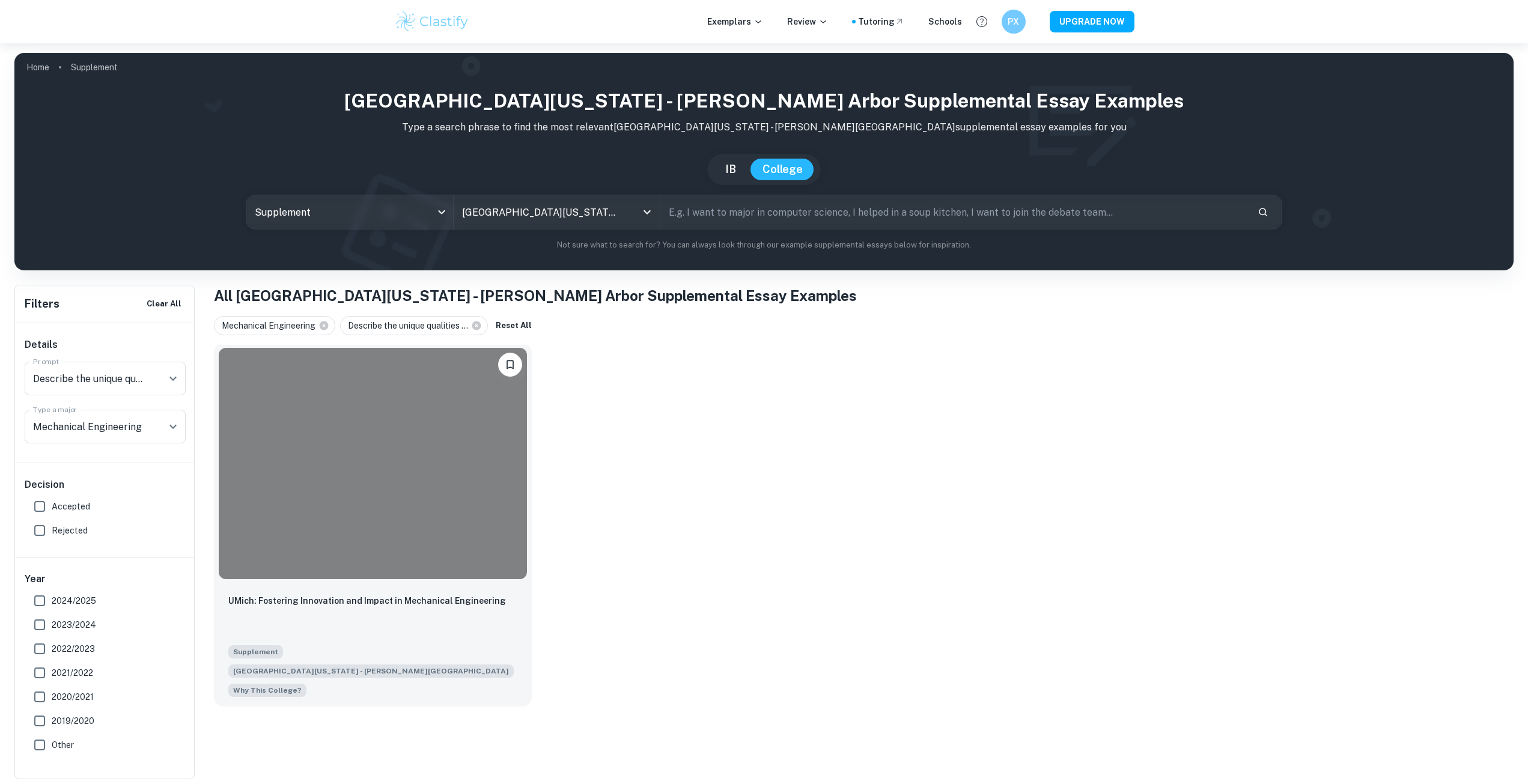
click at [450, 479] on div at bounding box center [372, 463] width 308 height 231
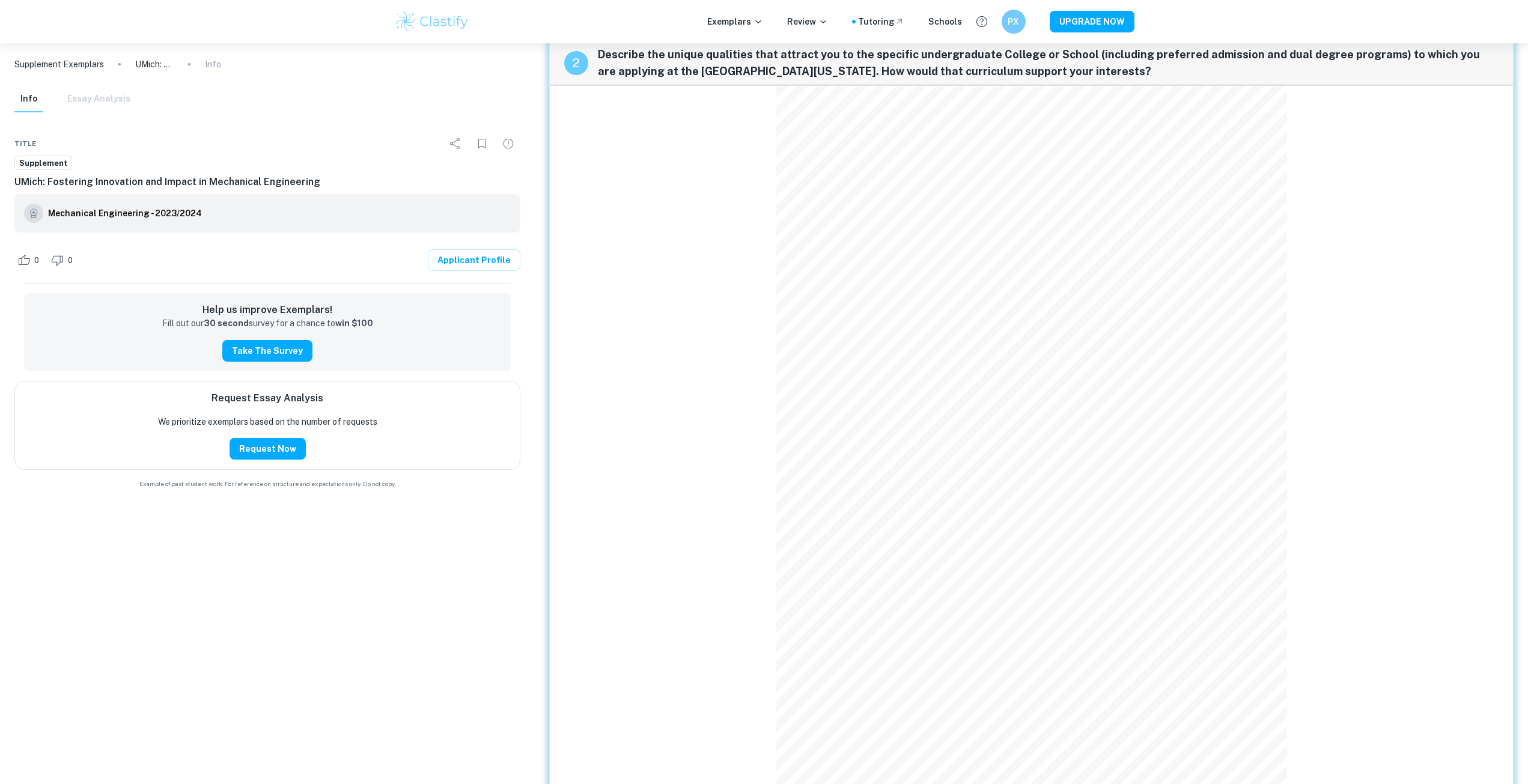
scroll to position [541, 0]
click at [1298, 136] on div "2 Describe the unique qualities that attract you to the specific undergraduate …" at bounding box center [1031, 426] width 965 height 794
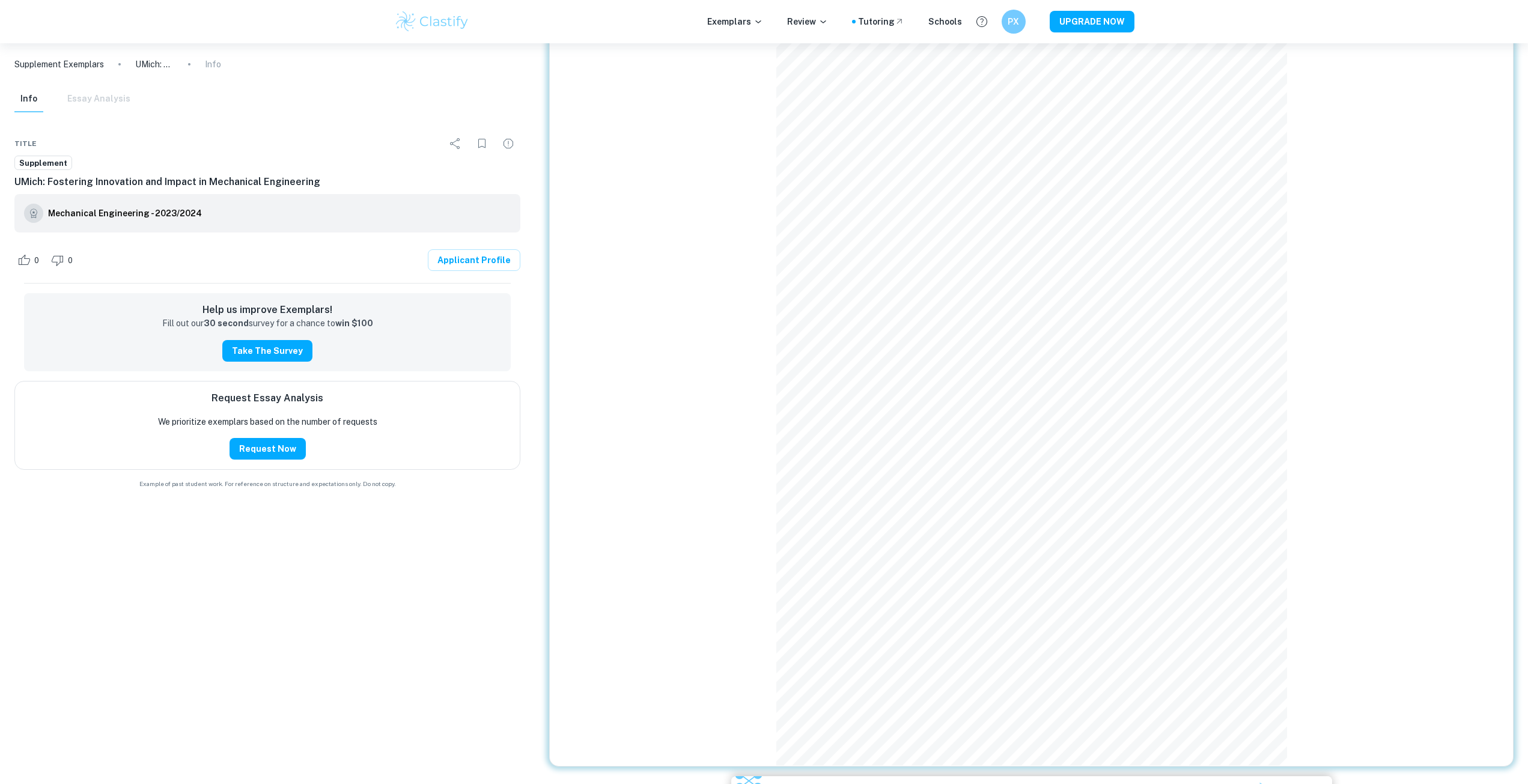
scroll to position [606, 0]
drag, startPoint x: 724, startPoint y: 326, endPoint x: 727, endPoint y: 350, distance: 24.2
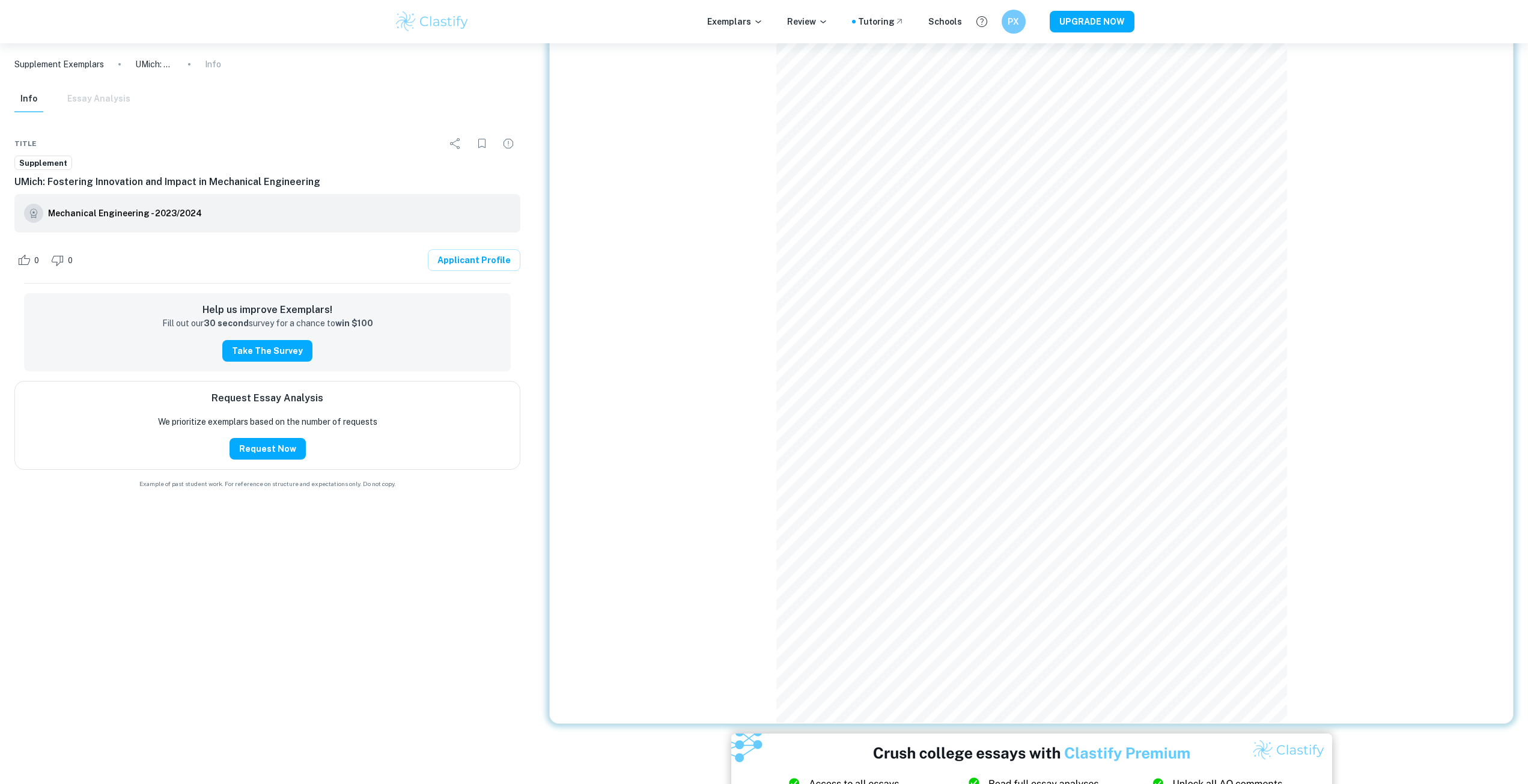
scroll to position [641, 0]
click at [1338, 561] on div "2 Describe the unique qualities that attract you to the specific undergraduate …" at bounding box center [1031, 326] width 965 height 794
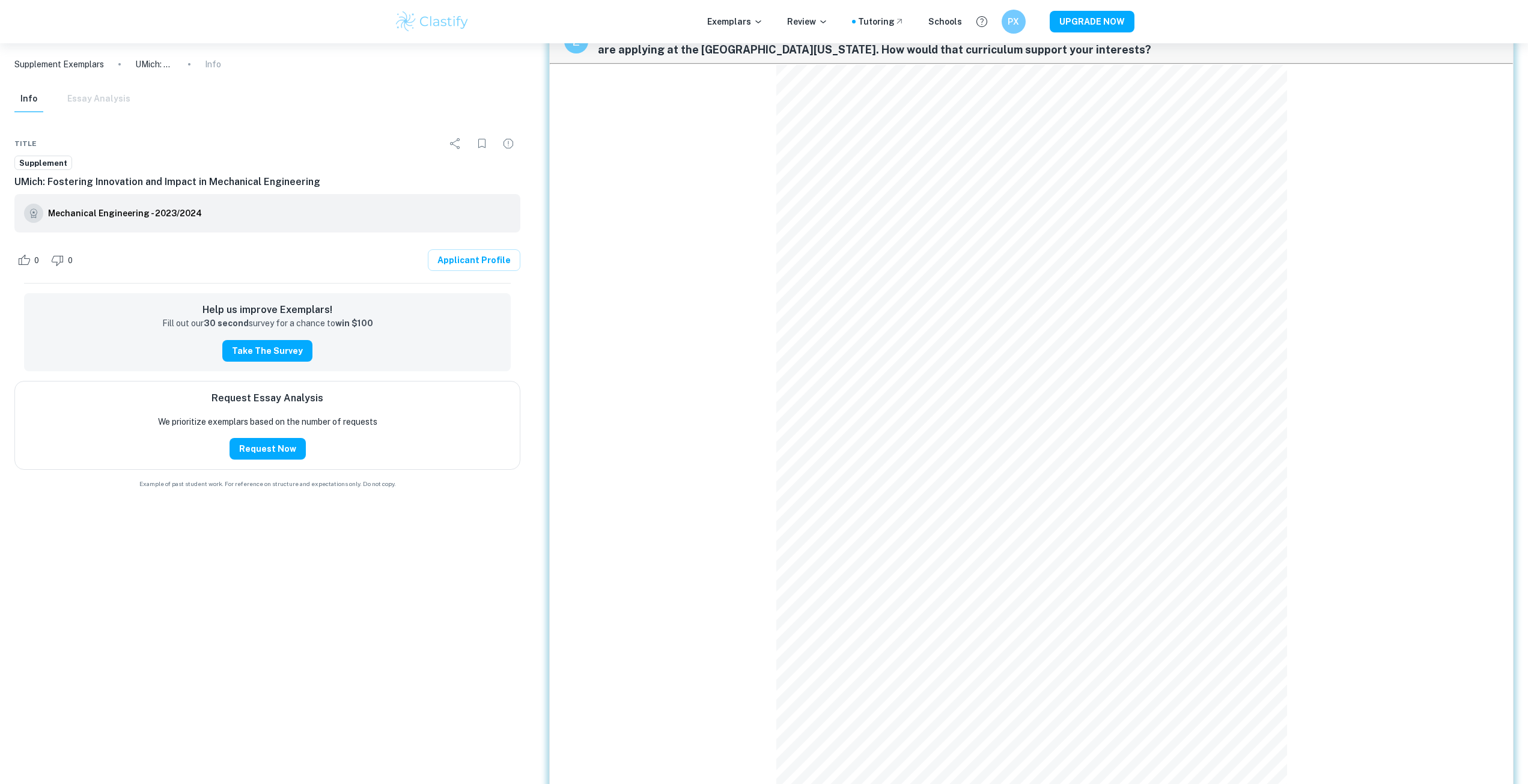
scroll to position [545, 0]
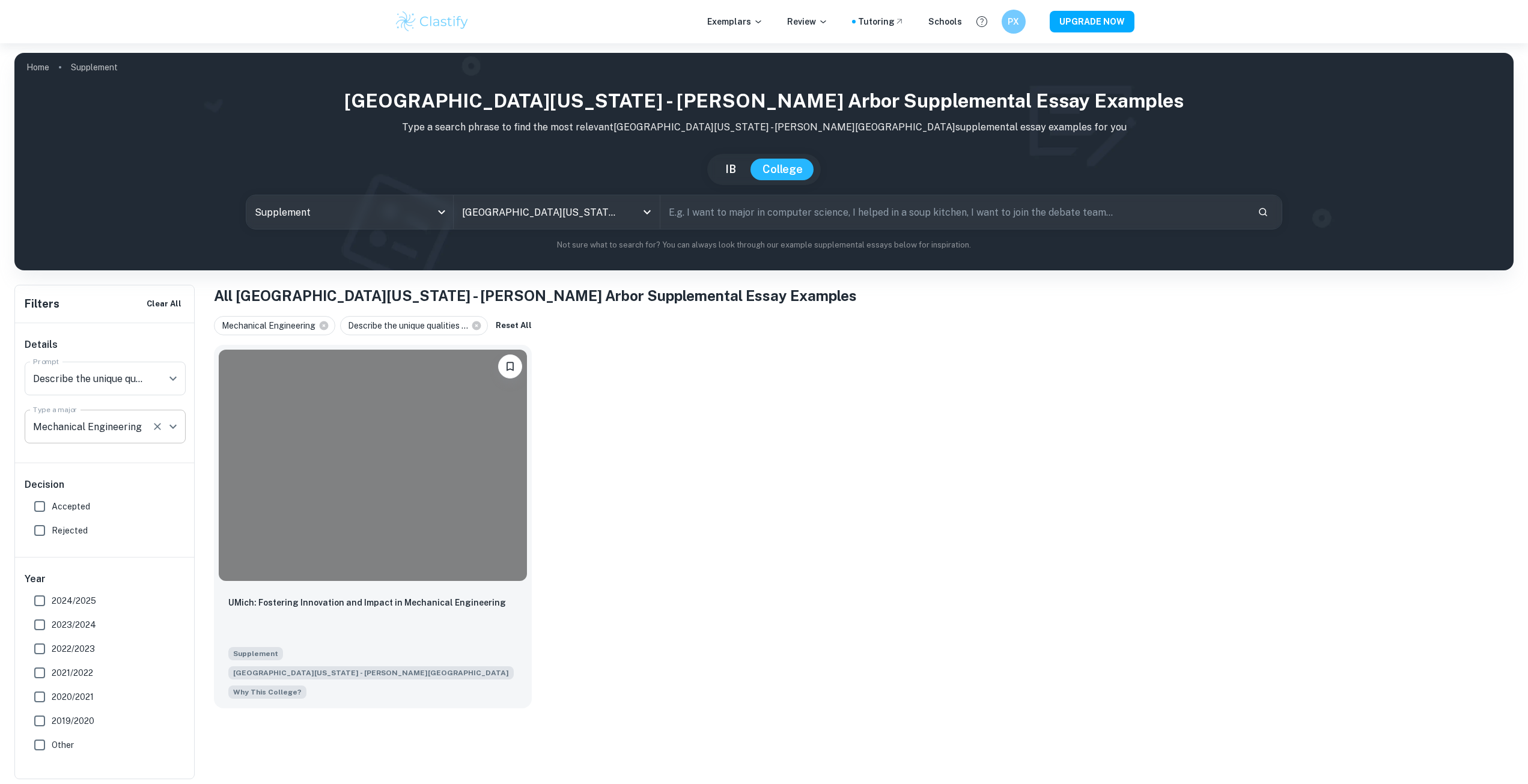
click at [126, 426] on input "Mechanical Engineering" at bounding box center [88, 426] width 116 height 23
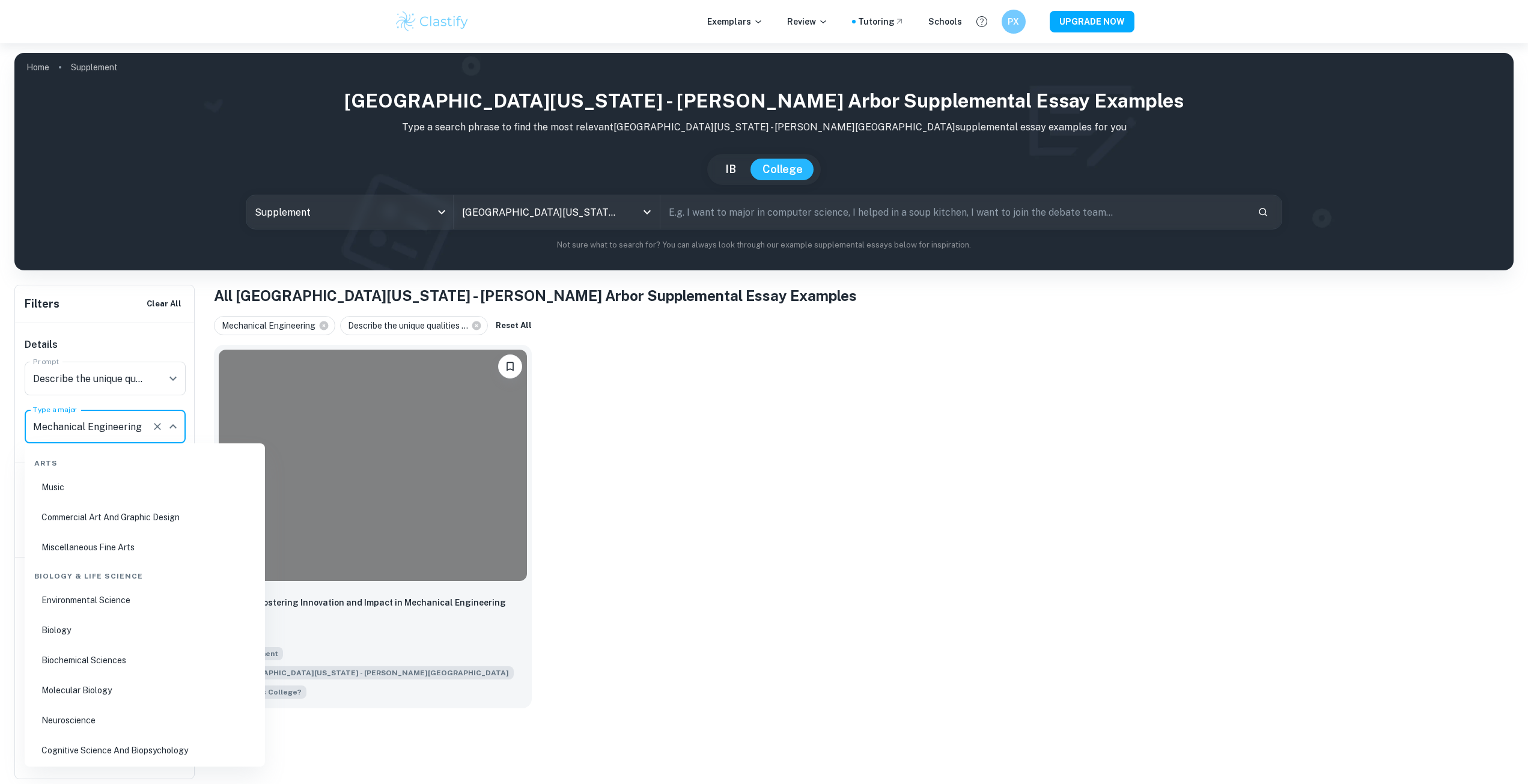
scroll to position [928, 0]
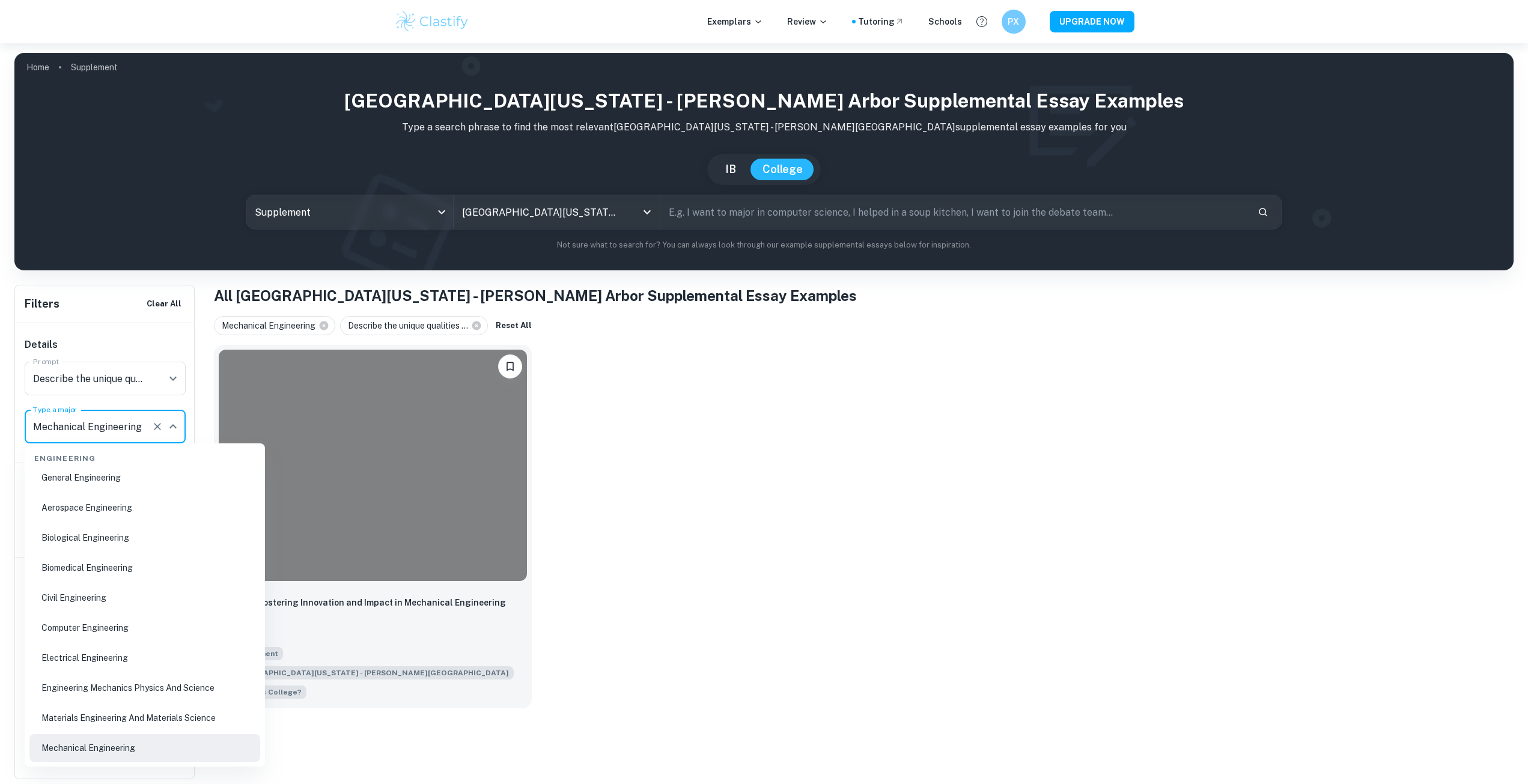
click at [102, 651] on li "Electrical Engineering" at bounding box center [145, 657] width 231 height 28
type input "Electrical Engineering"
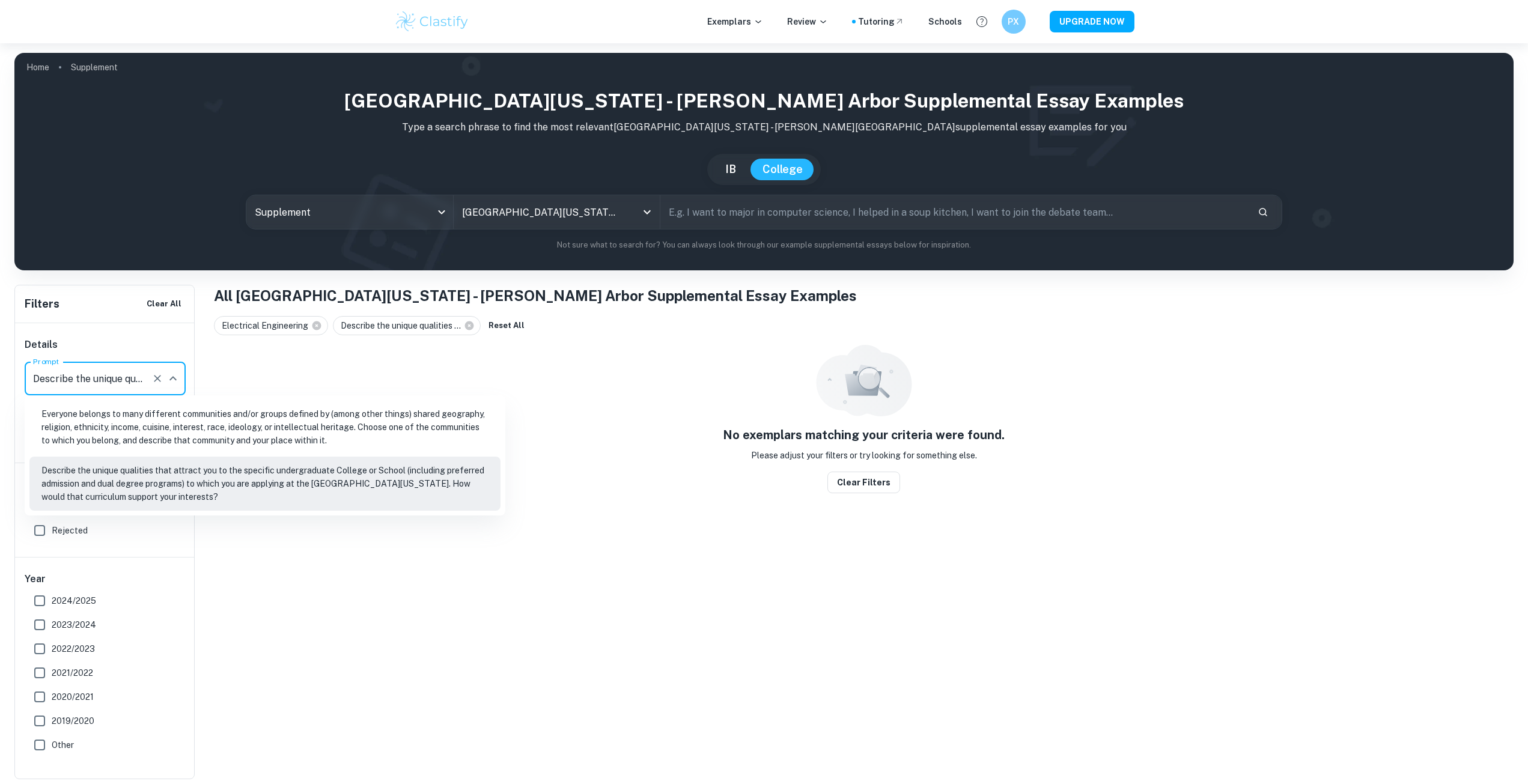
click at [116, 385] on input "Describe the unique qualities that attract you to the specific undergraduate Co…" at bounding box center [88, 378] width 116 height 23
